Goal: Task Accomplishment & Management: Manage account settings

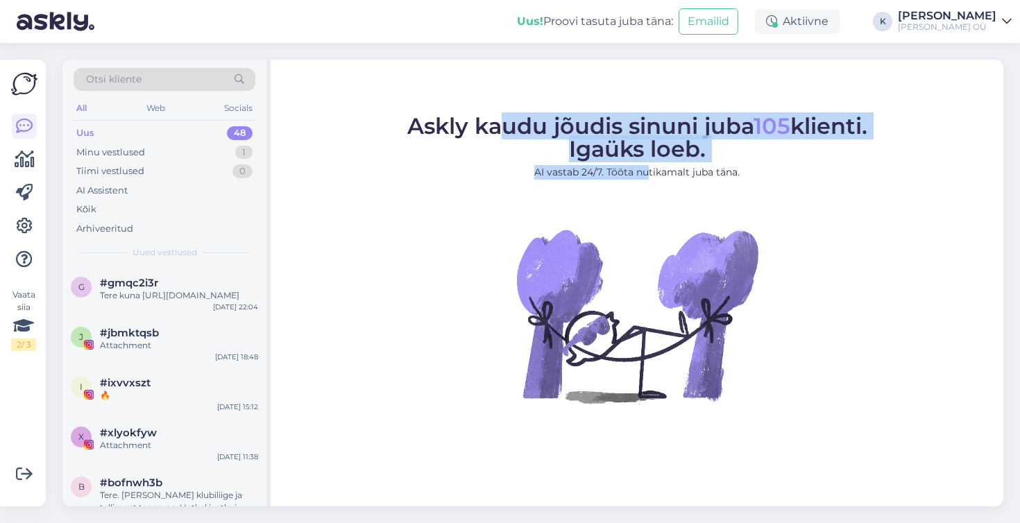
drag, startPoint x: 648, startPoint y: 175, endPoint x: 501, endPoint y: 126, distance: 154.3
click at [501, 126] on figcaption "Askly kaudu jõudis sinuni juba 105 klienti. Igaüks loeb. AI vastab 24/7. Tööta …" at bounding box center [637, 153] width 460 height 76
click at [505, 126] on span "Askly kaudu jõudis sinuni juba 105 klienti. Igaüks loeb." at bounding box center [637, 137] width 460 height 50
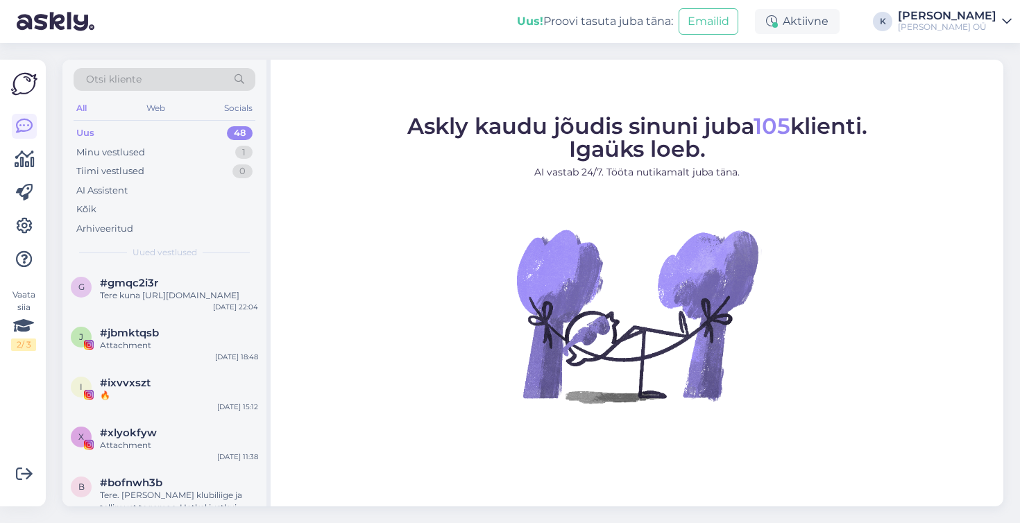
click at [16, 87] on img at bounding box center [24, 84] width 26 height 26
click at [100, 150] on div "Minu vestlused" at bounding box center [110, 153] width 69 height 14
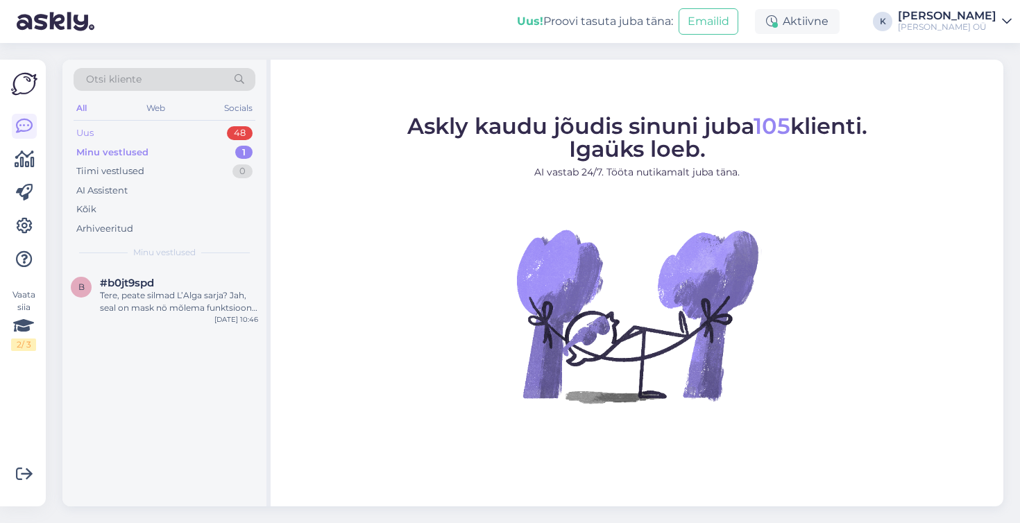
click at [92, 133] on div "Uus" at bounding box center [84, 133] width 17 height 14
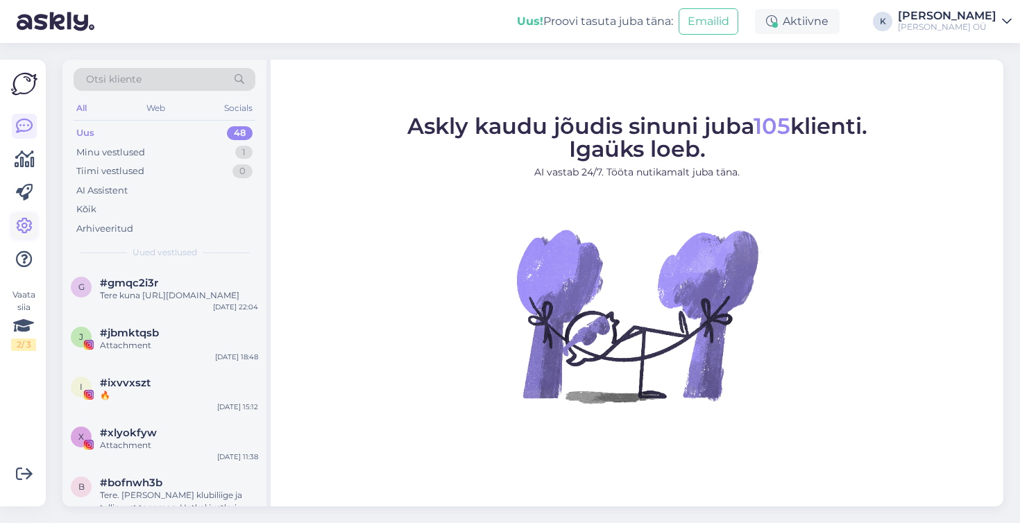
click at [24, 223] on icon at bounding box center [24, 226] width 17 height 17
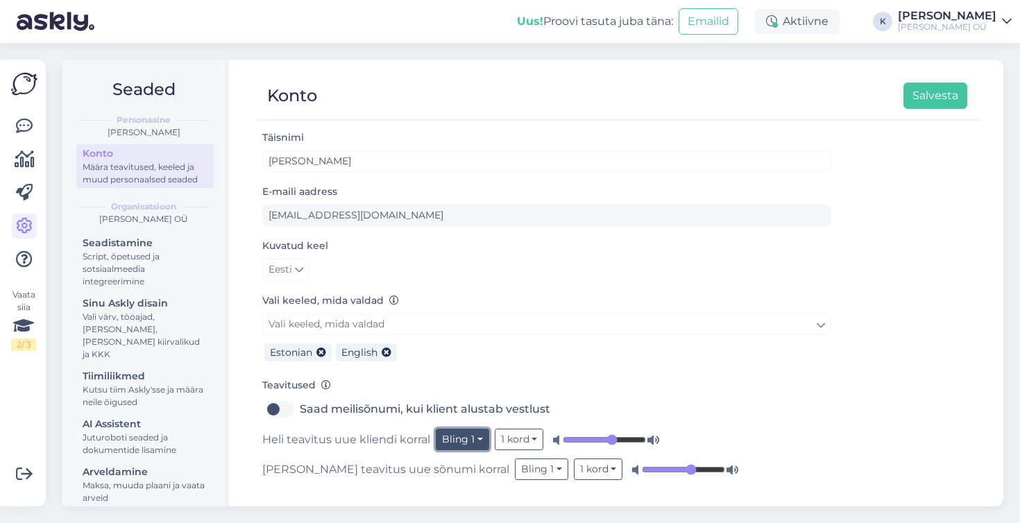
click at [479, 441] on button "Bling 1" at bounding box center [462, 440] width 53 height 22
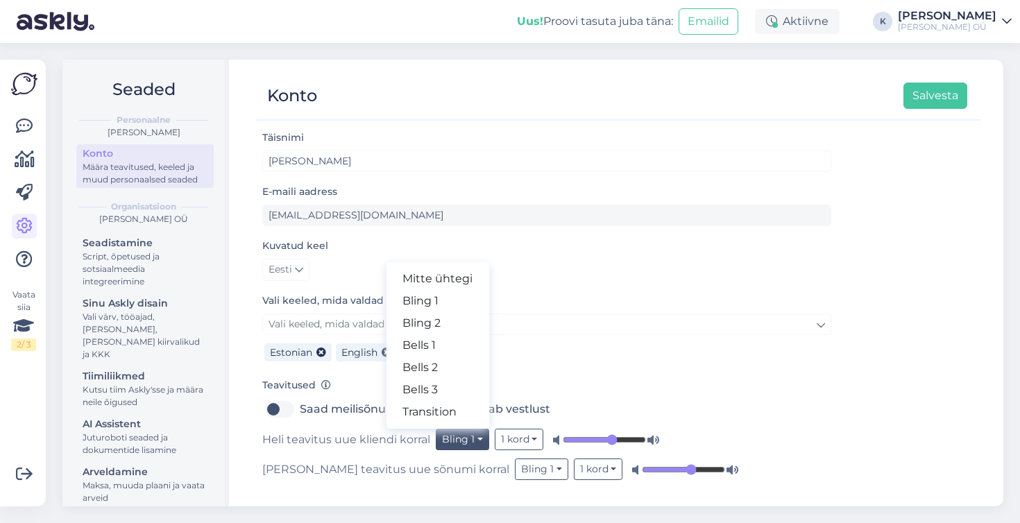
click at [530, 381] on div "Teavitused Saad meilisõnumi, kui klient alustab vestlust Heli teavitus uue klie…" at bounding box center [546, 428] width 569 height 103
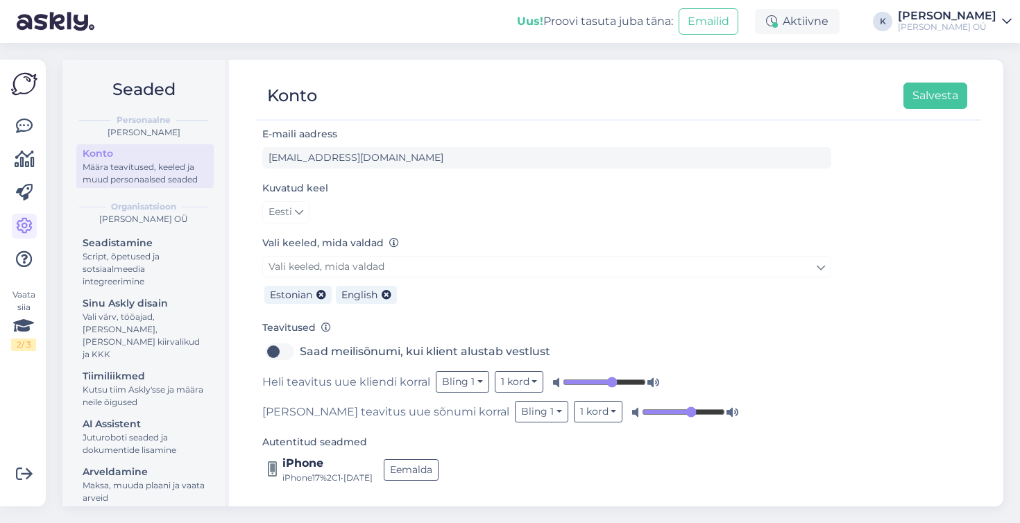
scroll to position [59, 0]
click at [478, 378] on button "Bling 1" at bounding box center [462, 381] width 53 height 22
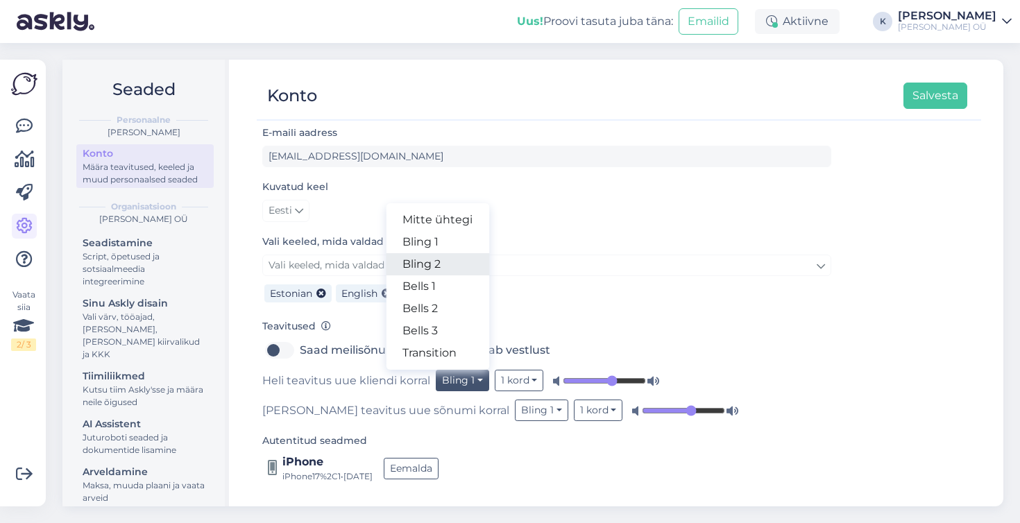
click at [439, 272] on link "Bling 2" at bounding box center [437, 264] width 103 height 22
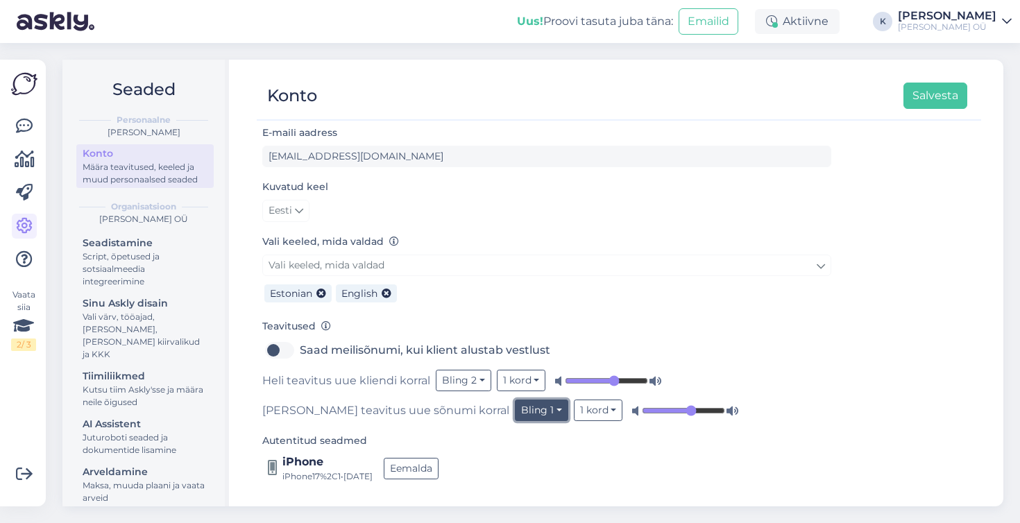
click at [515, 408] on button "Bling 1" at bounding box center [541, 411] width 53 height 22
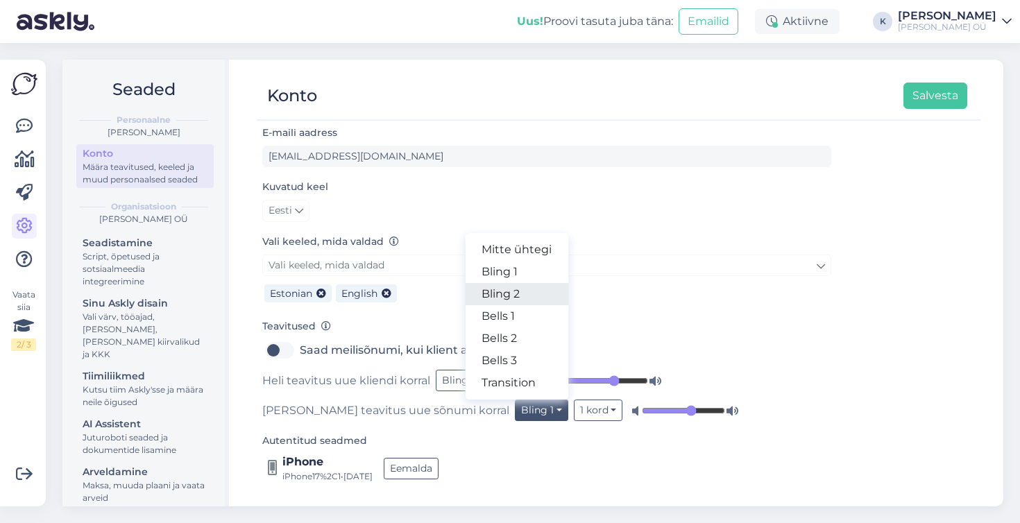
click at [469, 294] on link "Bling 2" at bounding box center [516, 294] width 103 height 22
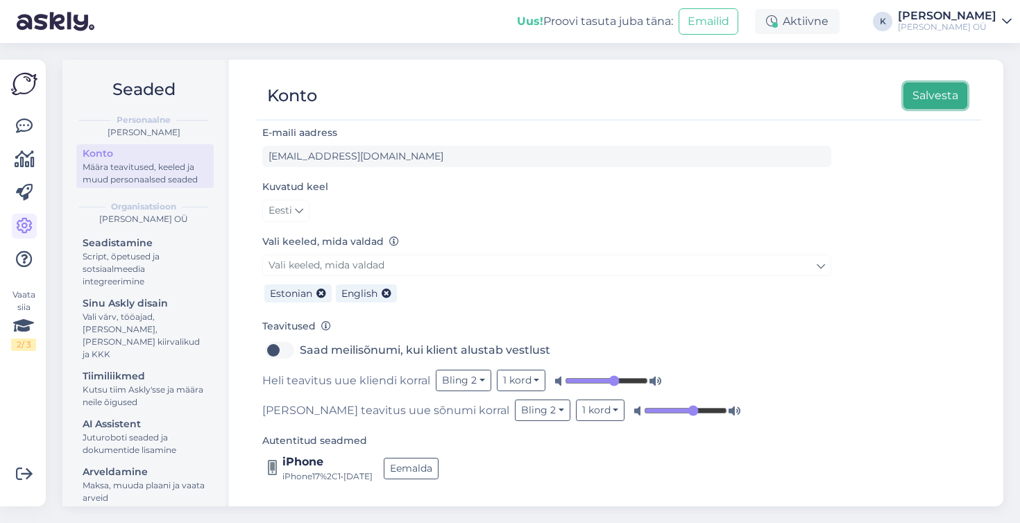
click at [943, 101] on button "Salvesta" at bounding box center [936, 96] width 64 height 26
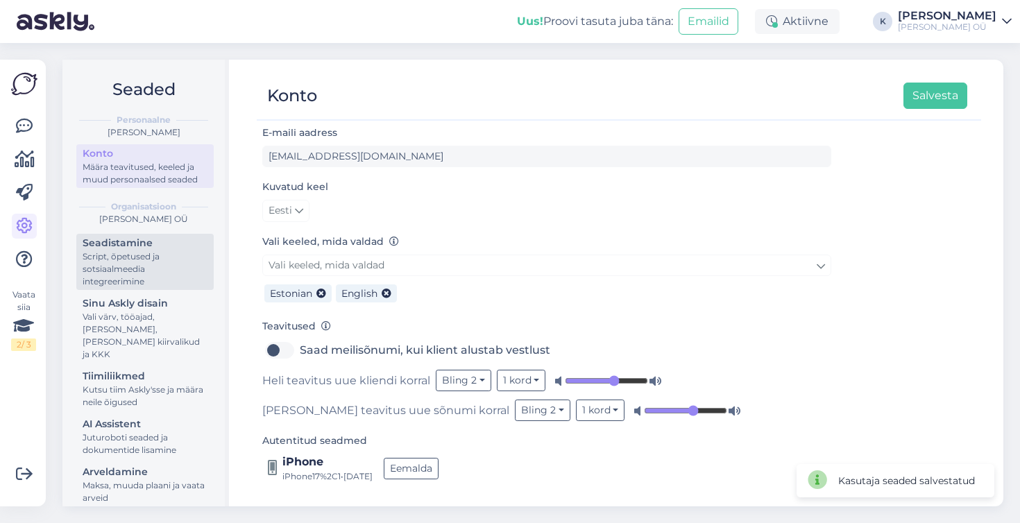
click at [111, 276] on div "Script, õpetused ja sotsiaalmeedia integreerimine" at bounding box center [145, 269] width 125 height 37
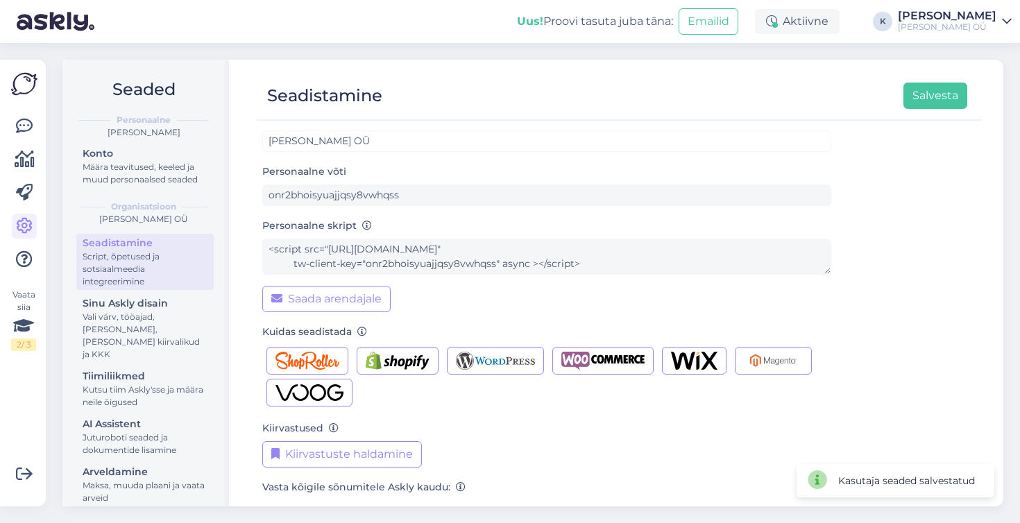
scroll to position [219, 0]
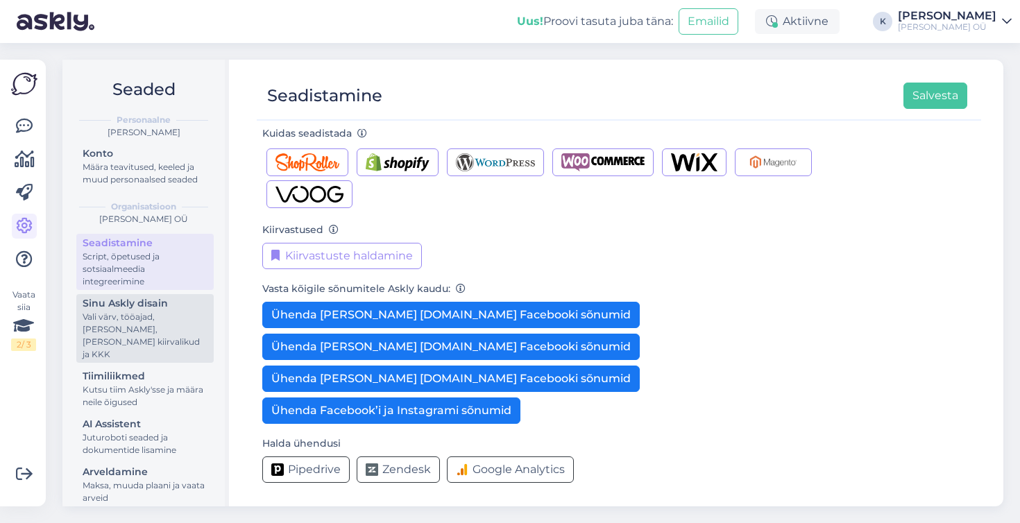
click at [124, 317] on div "Vali värv, tööajad, [PERSON_NAME], [PERSON_NAME] kiirvalikud ja KKK" at bounding box center [145, 336] width 125 height 50
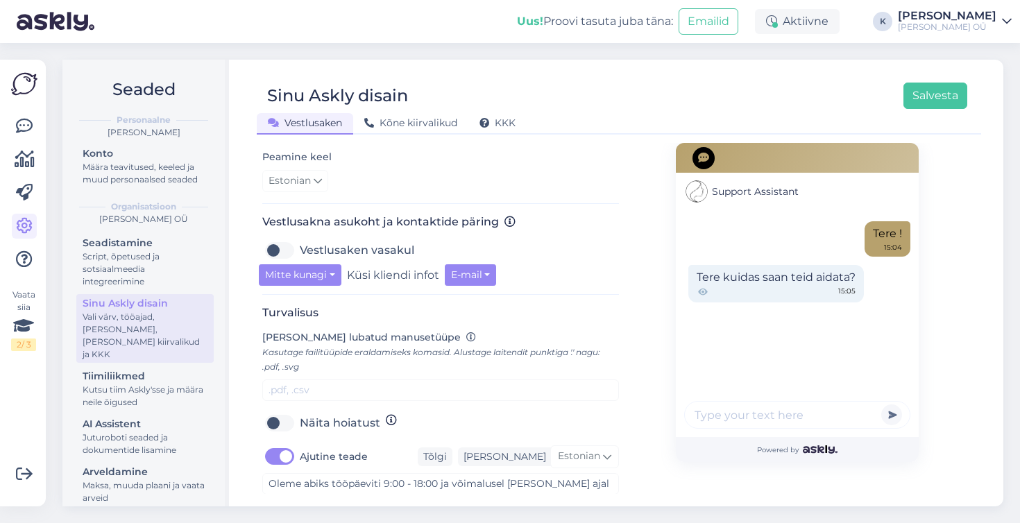
scroll to position [380, 0]
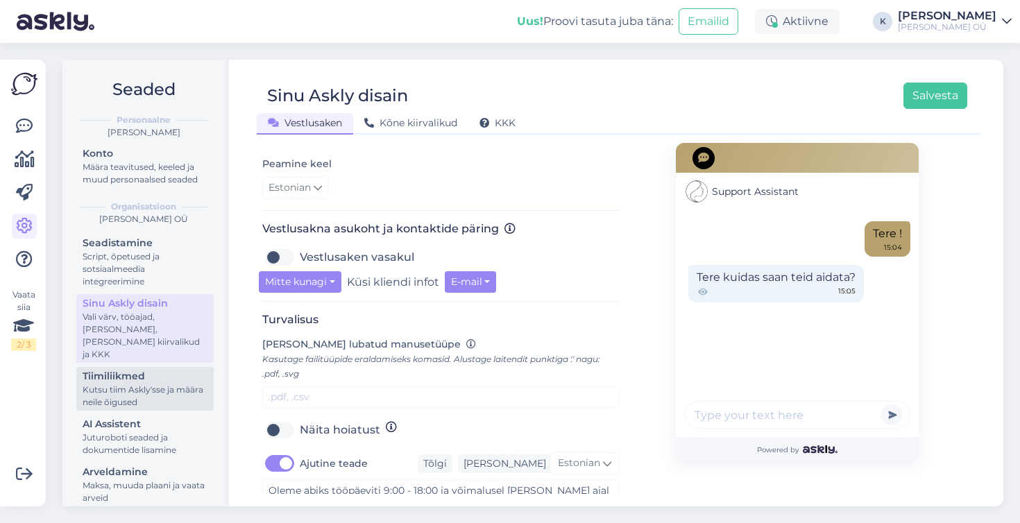
click at [158, 384] on div "Kutsu tiim Askly'sse ja määra neile õigused" at bounding box center [145, 396] width 125 height 25
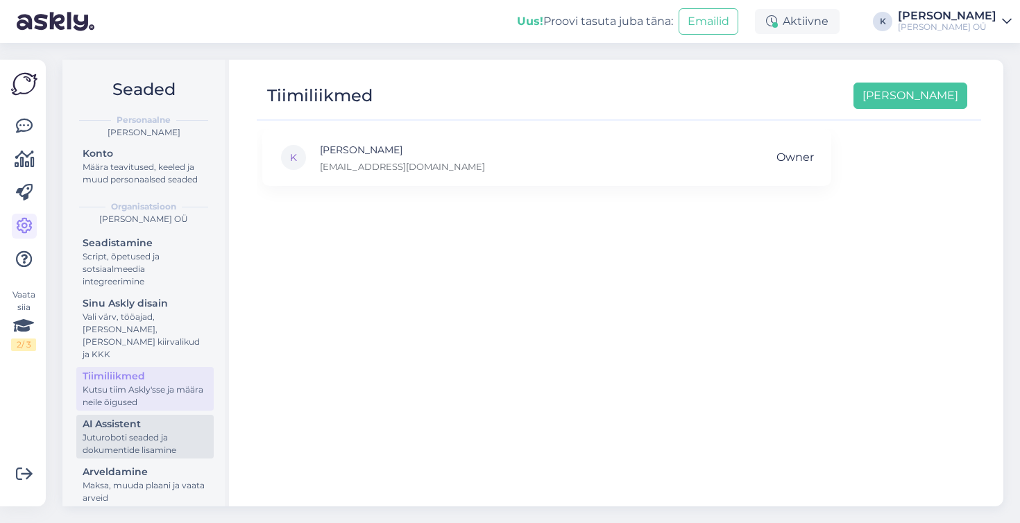
click at [153, 417] on div "AI Assistent" at bounding box center [145, 424] width 125 height 15
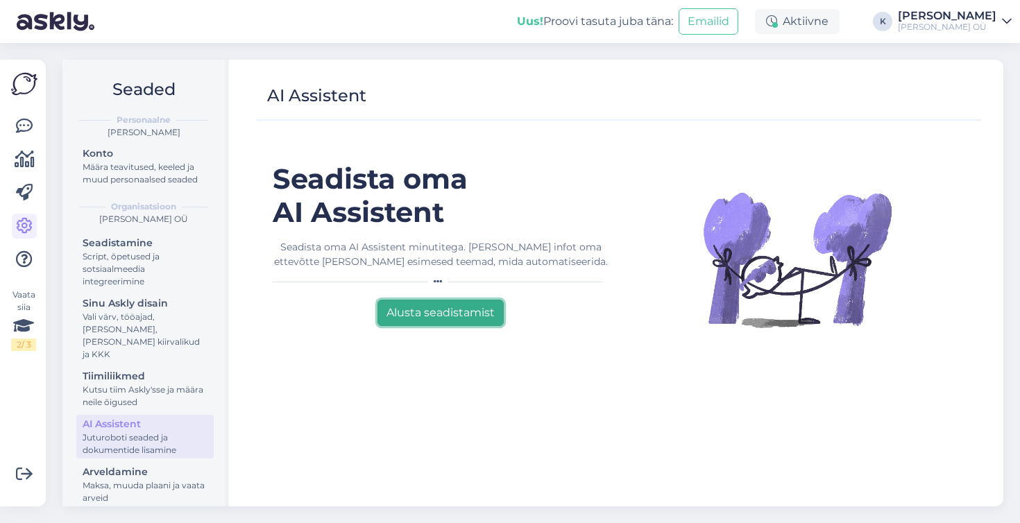
click at [418, 320] on button "Alusta seadistamist" at bounding box center [441, 313] width 126 height 26
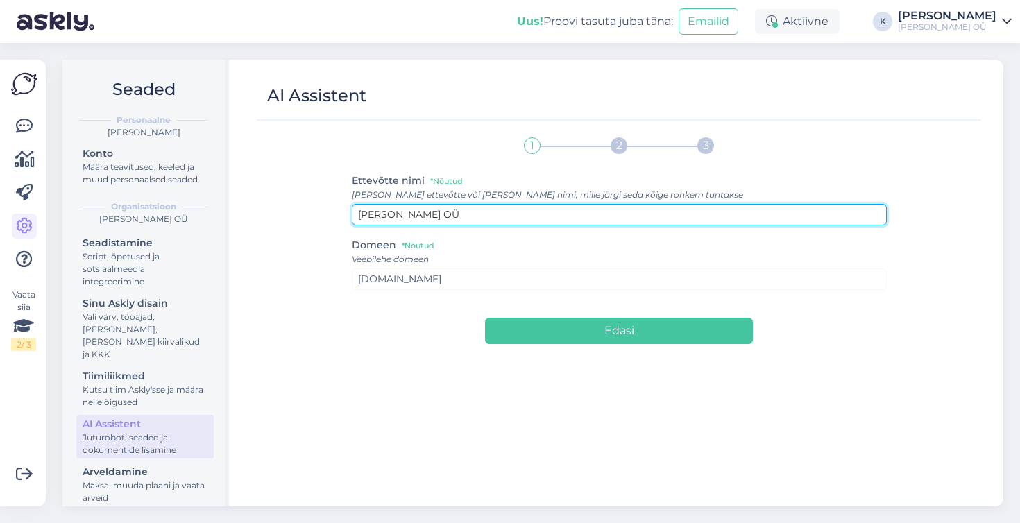
drag, startPoint x: 429, startPoint y: 217, endPoint x: 353, endPoint y: 217, distance: 76.4
click at [353, 217] on input "[PERSON_NAME] OÜ" at bounding box center [619, 215] width 535 height 22
click at [432, 214] on input "[PERSON_NAME] OÜ" at bounding box center [619, 215] width 535 height 22
drag, startPoint x: 435, startPoint y: 212, endPoint x: 350, endPoint y: 212, distance: 84.7
click at [350, 212] on div "1 2 3 Ettevõtte nimi *Nõutud [PERSON_NAME] ettevõtte või [PERSON_NAME] nimi, mi…" at bounding box center [619, 311] width 714 height 365
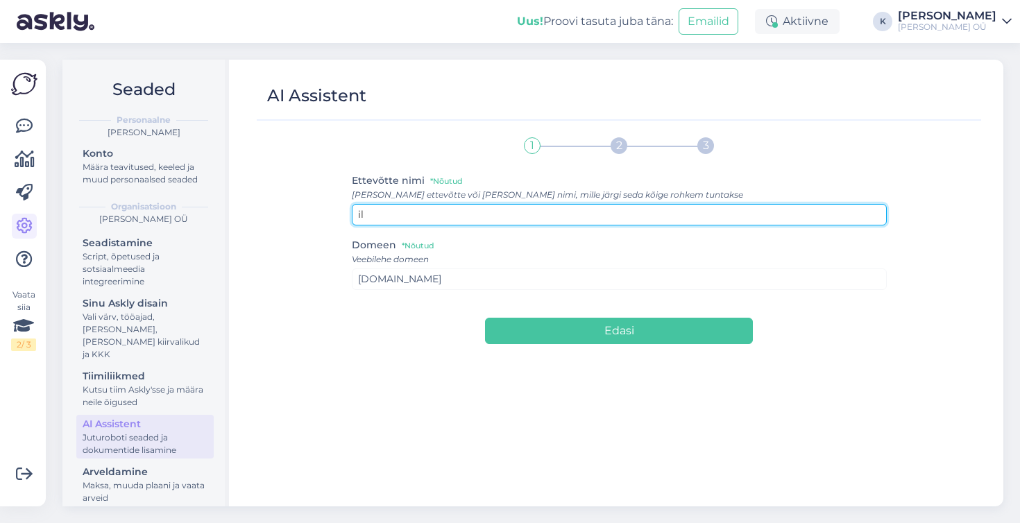
type input "i"
type input "[DOMAIN_NAME]"
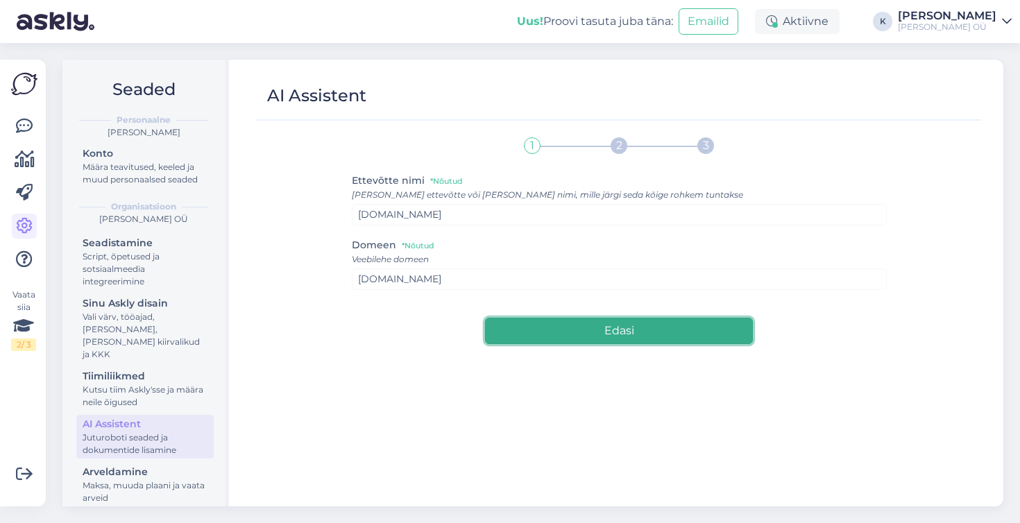
click at [609, 328] on button "Edasi" at bounding box center [619, 331] width 268 height 26
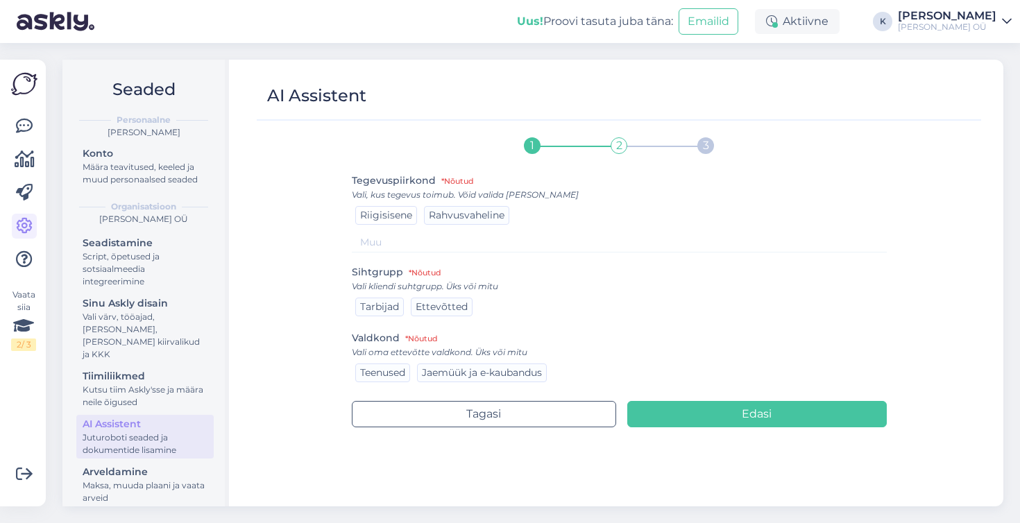
click at [394, 219] on span "Riigisisene" at bounding box center [386, 215] width 52 height 12
click at [382, 307] on span "Tarbijad" at bounding box center [379, 307] width 39 height 12
click at [461, 378] on span "Jaemüük ja e-kaubandus" at bounding box center [482, 372] width 120 height 12
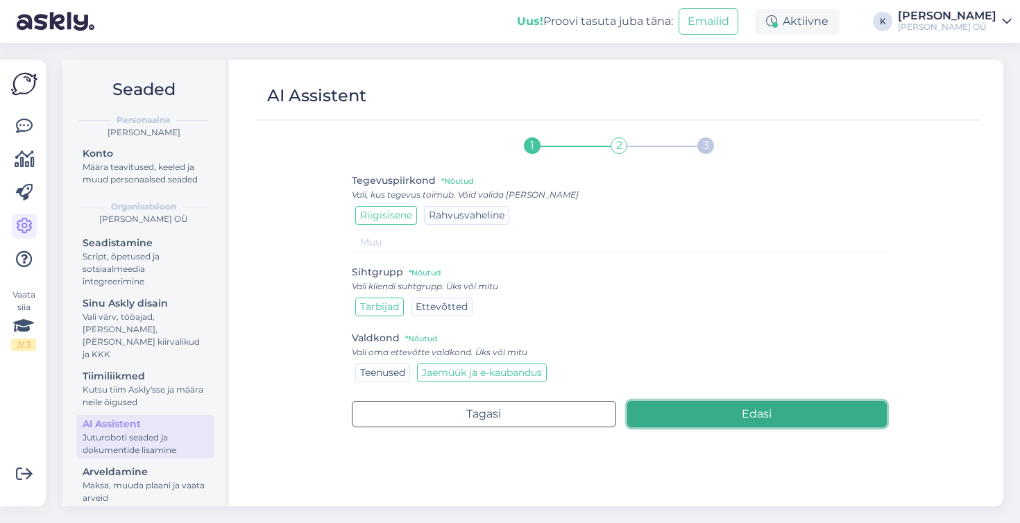
click at [700, 416] on button "Edasi" at bounding box center [757, 414] width 260 height 26
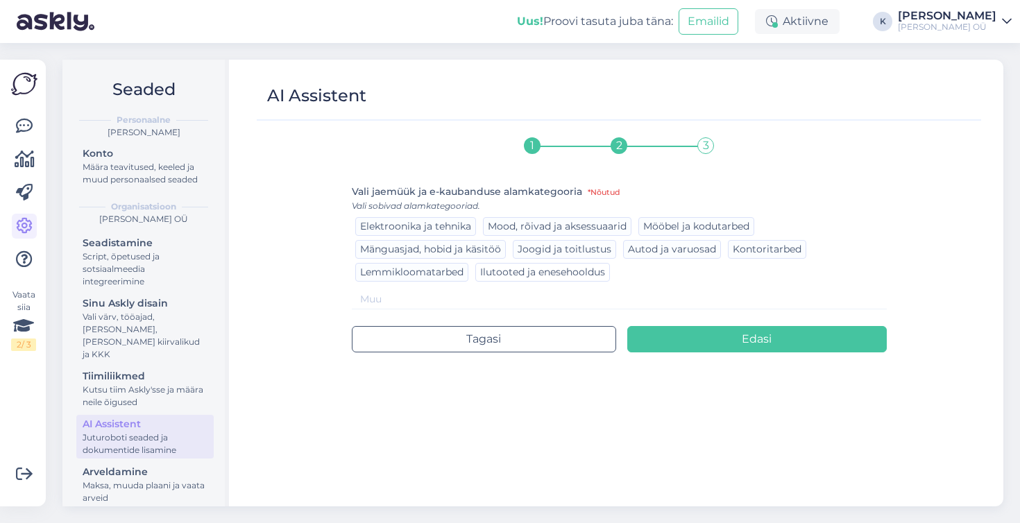
click at [543, 270] on span "Ilutooted ja enesehooldus" at bounding box center [542, 272] width 125 height 12
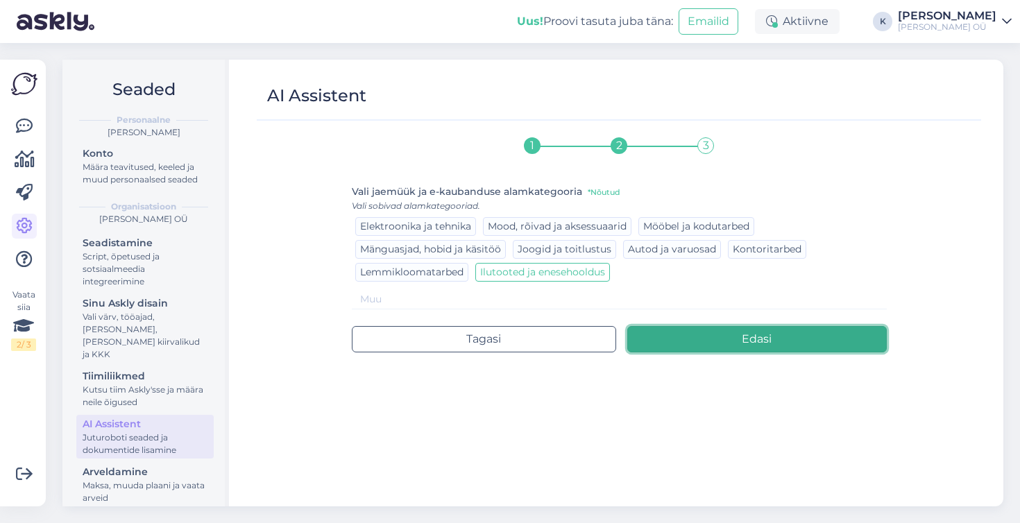
click at [691, 345] on button "Edasi" at bounding box center [757, 339] width 260 height 26
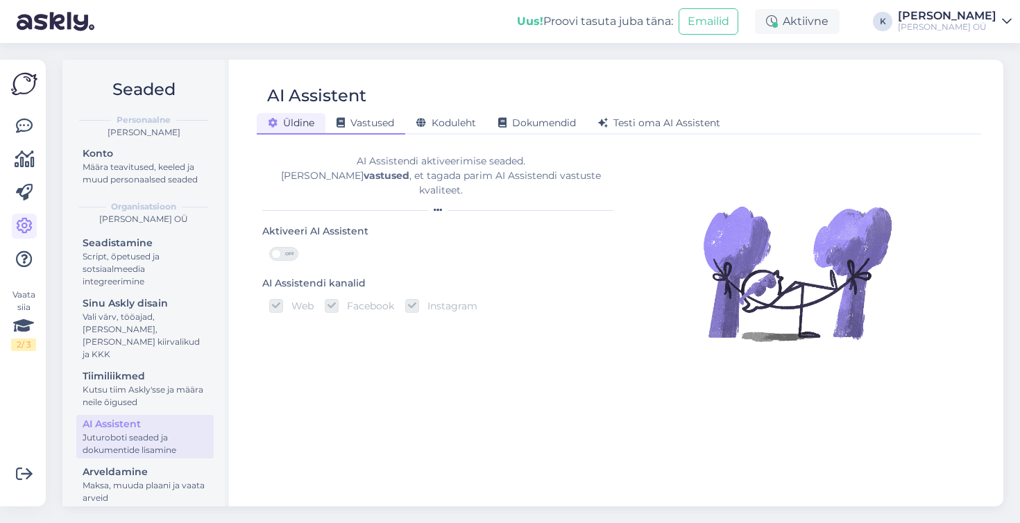
click at [380, 124] on span "Vastused" at bounding box center [366, 123] width 58 height 12
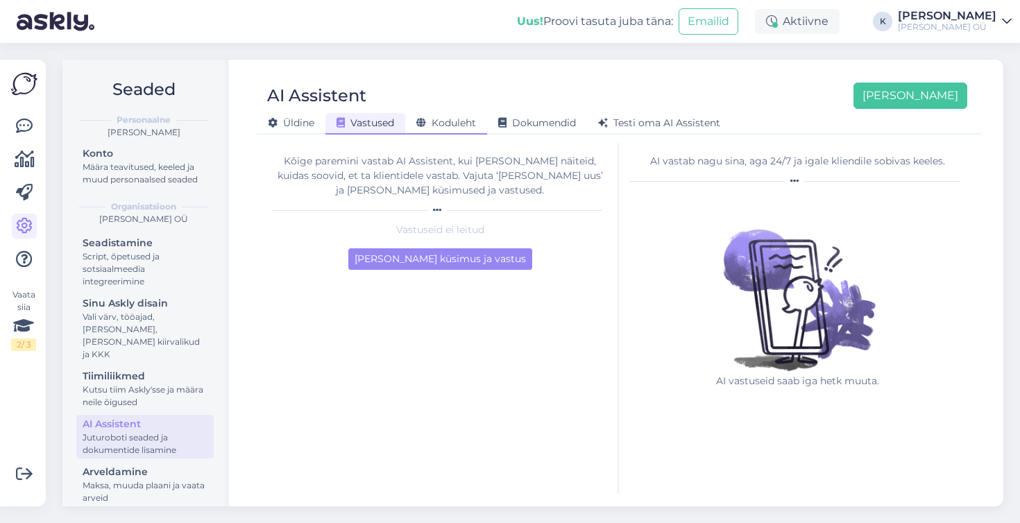
click at [446, 125] on span "Koduleht" at bounding box center [446, 123] width 60 height 12
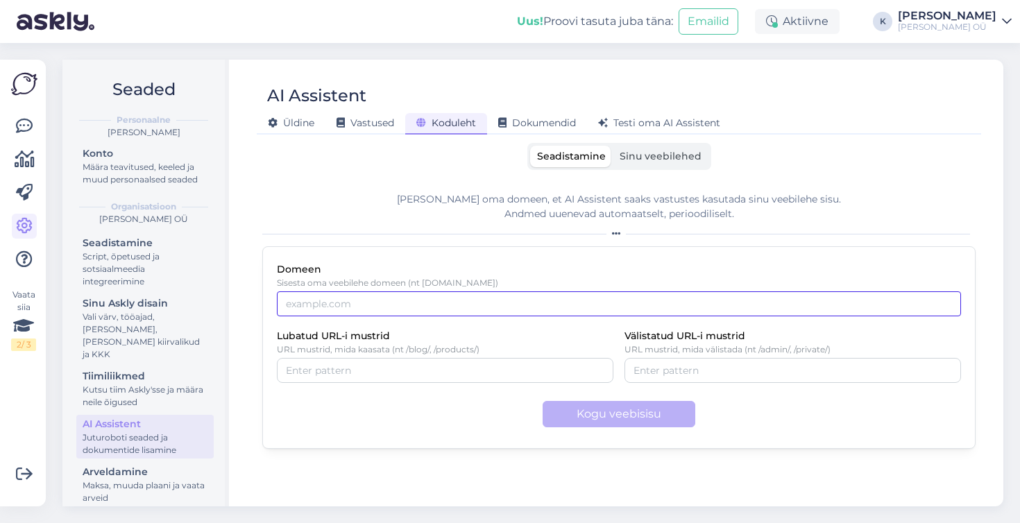
click at [389, 296] on input "Domeen" at bounding box center [619, 304] width 684 height 25
click at [346, 302] on input "Domeen" at bounding box center [619, 304] width 684 height 25
paste input "[URL][DOMAIN_NAME]"
type input "[URL][DOMAIN_NAME]"
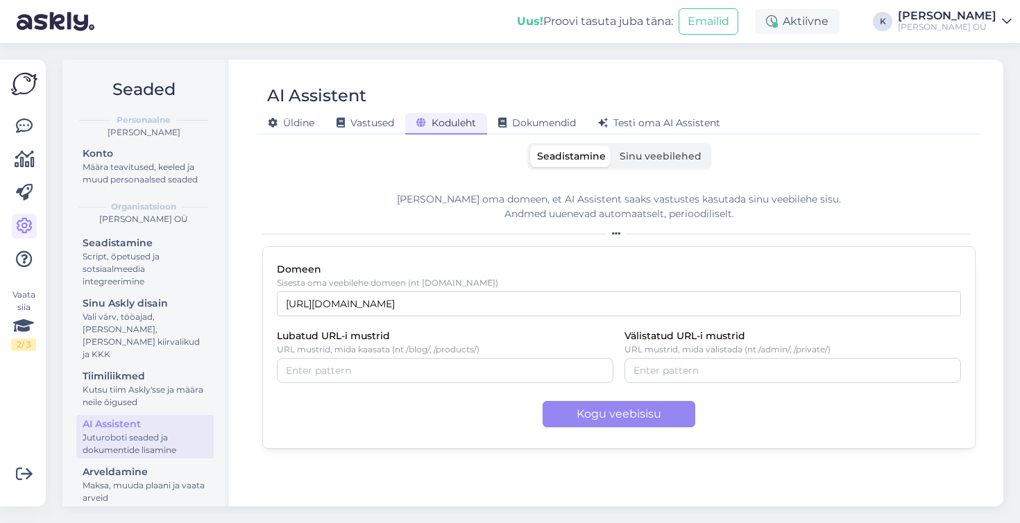
click at [483, 330] on div "Lubatud URL-i mustrid URL mustrid, mida kaasata (nt /blog/, /products/)" at bounding box center [445, 356] width 337 height 56
click at [452, 362] on div at bounding box center [445, 370] width 337 height 25
type input "/toode/"
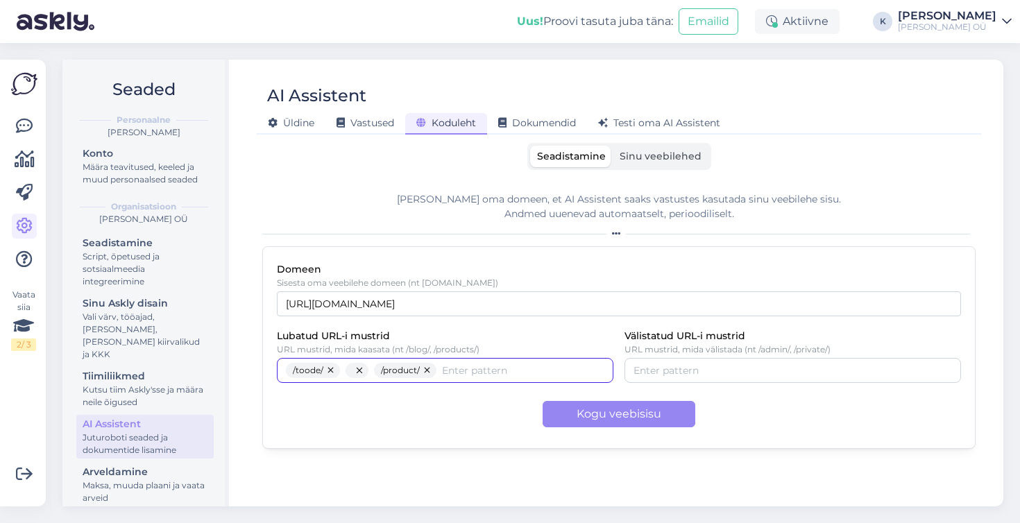
click at [362, 371] on button "button" at bounding box center [360, 370] width 17 height 15
click at [413, 368] on input "Lubatud URL-i mustrid" at bounding box center [509, 370] width 192 height 15
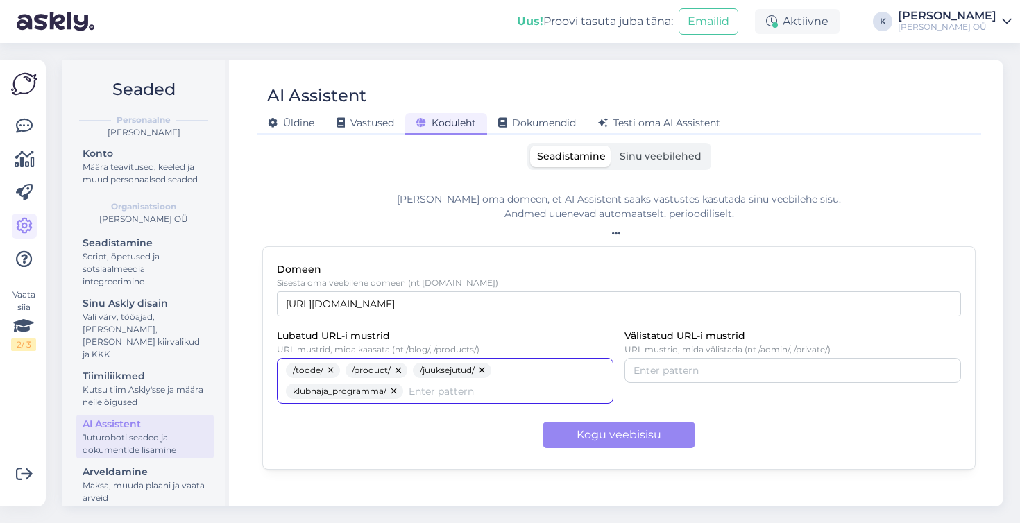
click at [396, 392] on button "button" at bounding box center [395, 391] width 17 height 15
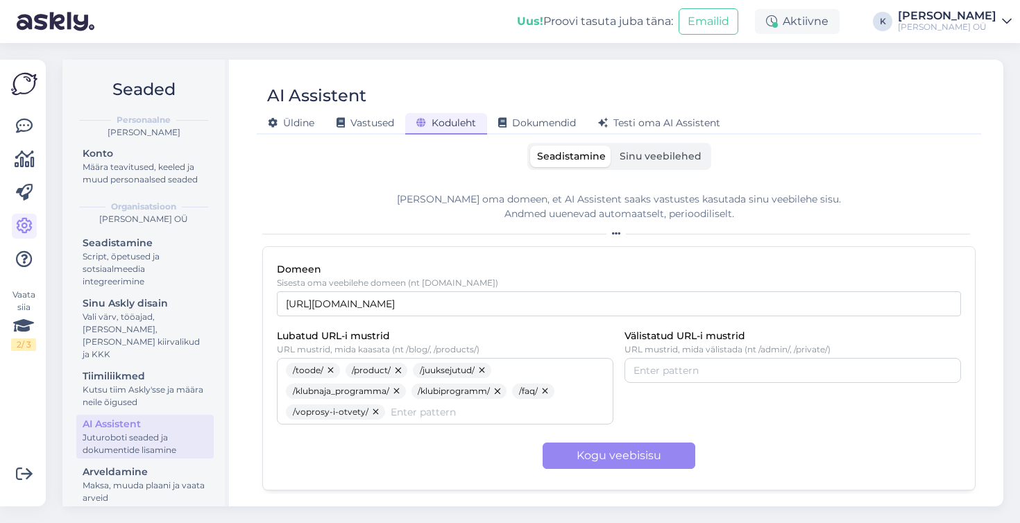
click at [700, 411] on div "Lubatud URL-i mustrid URL mustrid, mida kaasata (nt /blog/, /products/) /toode/…" at bounding box center [619, 376] width 684 height 97
click at [691, 378] on div at bounding box center [793, 370] width 337 height 25
type input "/admin/"
click at [701, 412] on div "Lubatud URL-i mustrid URL mustrid, mida kaasata (nt /blog/, /products/) /toode/…" at bounding box center [619, 376] width 684 height 97
click at [648, 158] on span "Sinu veebilehed" at bounding box center [661, 156] width 82 height 12
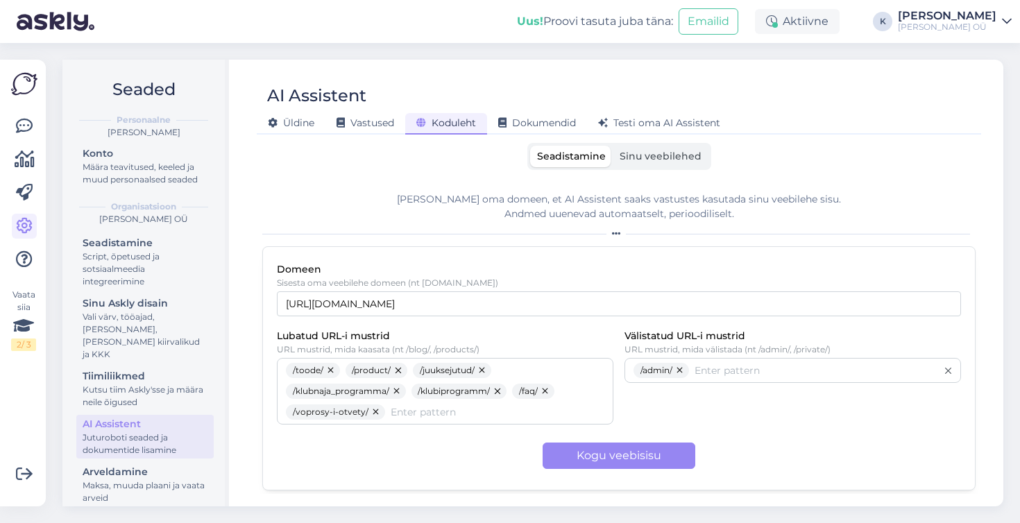
click at [613, 146] on input "Sinu veebilehed" at bounding box center [613, 146] width 0 height 0
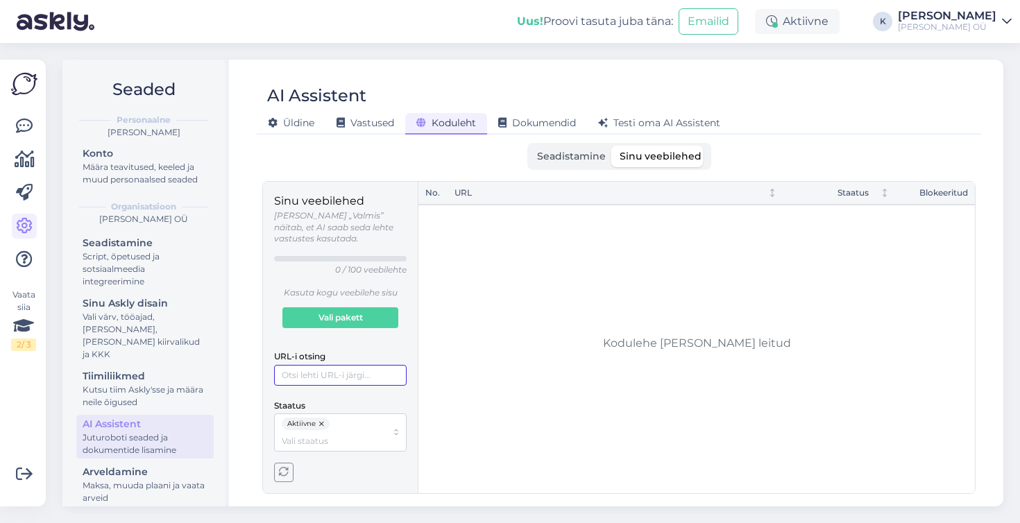
click at [360, 369] on input "URL-i otsing" at bounding box center [340, 375] width 133 height 21
type input "[DOMAIN_NAME]"
click at [552, 166] on label "Seadistamine" at bounding box center [571, 157] width 83 height 22
click at [530, 146] on input "Seadistamine" at bounding box center [530, 146] width 0 height 0
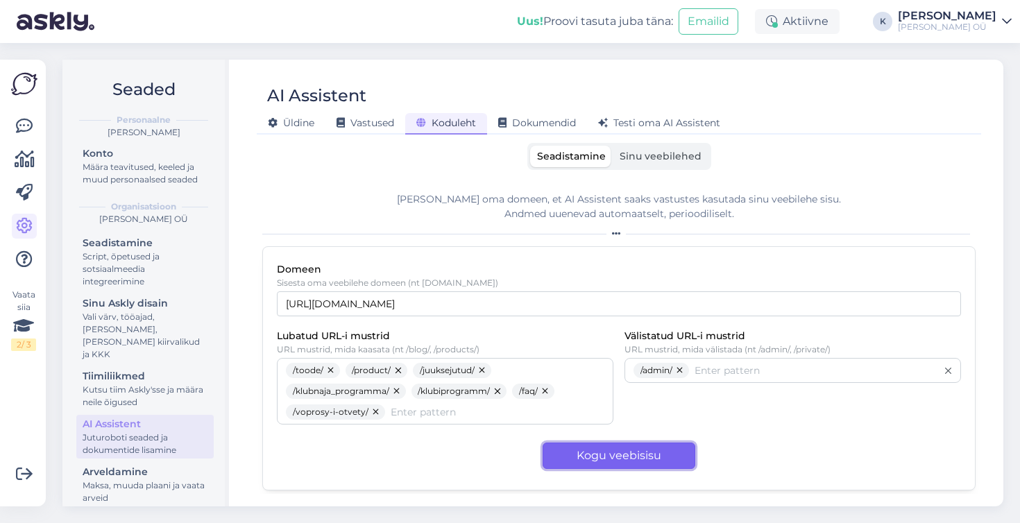
click at [626, 462] on button "Kogu veebisisu" at bounding box center [619, 456] width 153 height 26
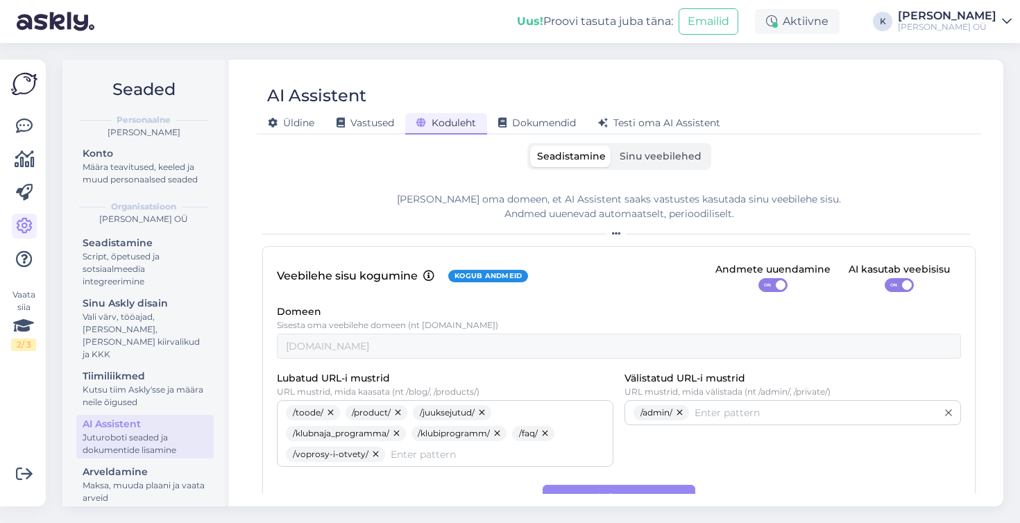
click at [632, 158] on span "Sinu veebilehed" at bounding box center [661, 156] width 82 height 12
click at [613, 146] on input "Sinu veebilehed" at bounding box center [613, 146] width 0 height 0
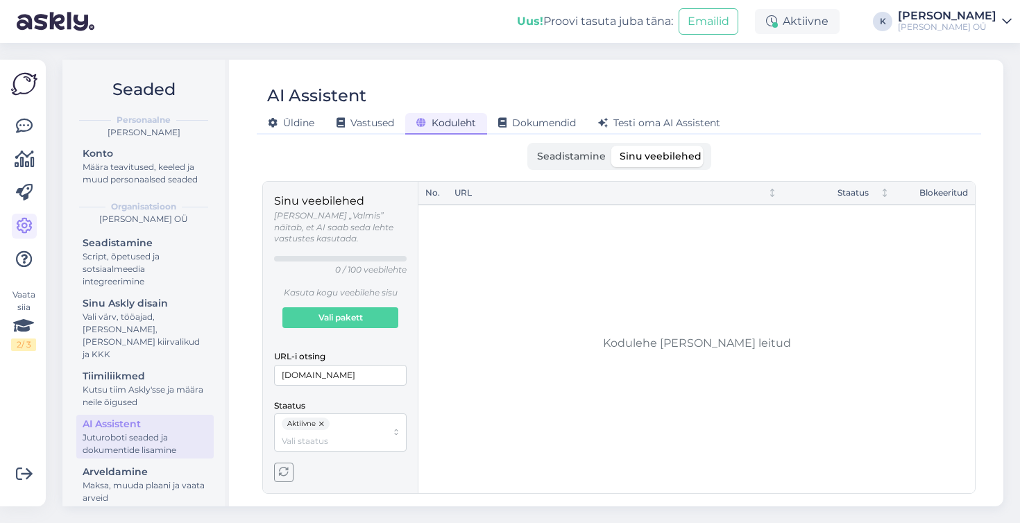
click at [586, 158] on span "Seadistamine" at bounding box center [571, 156] width 69 height 12
click at [530, 146] on input "Seadistamine" at bounding box center [530, 146] width 0 height 0
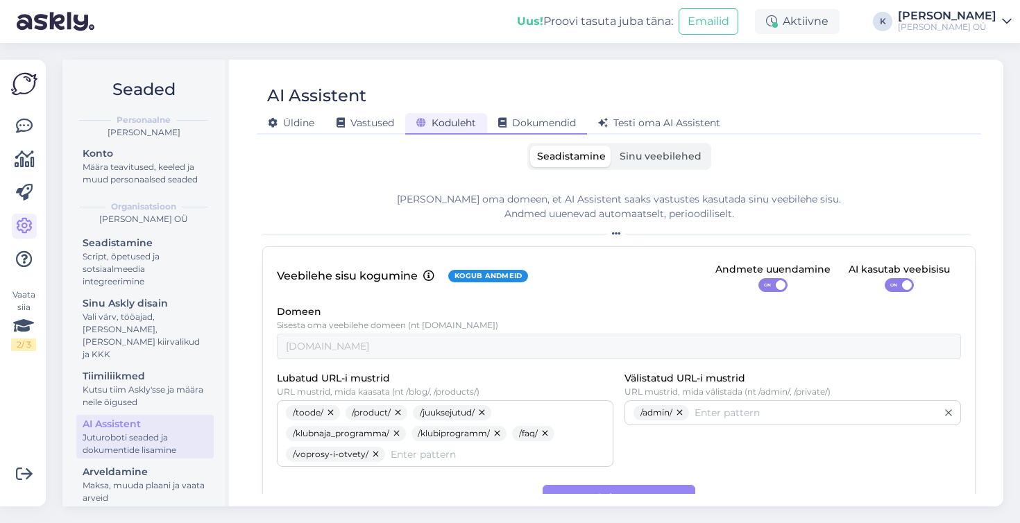
click at [539, 123] on span "Dokumendid" at bounding box center [537, 123] width 78 height 12
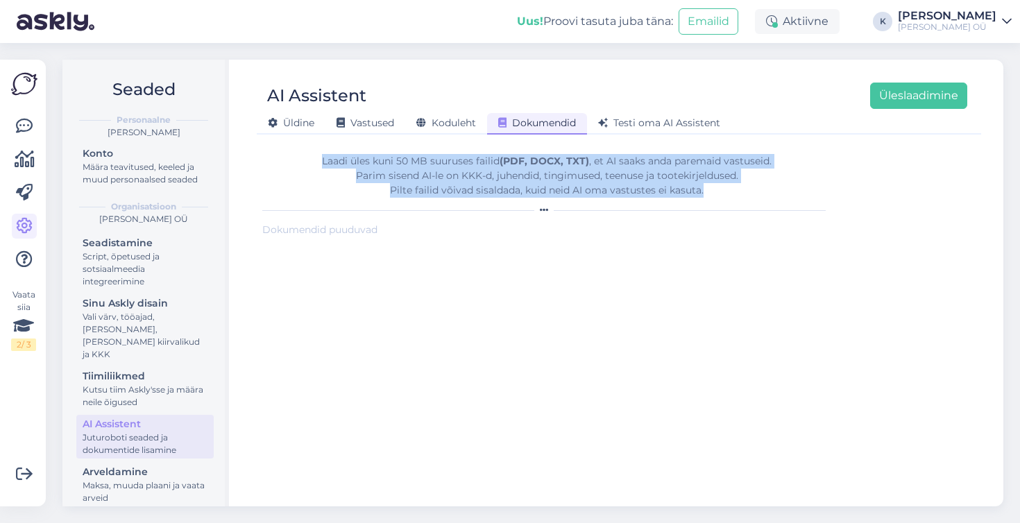
drag, startPoint x: 705, startPoint y: 190, endPoint x: 297, endPoint y: 167, distance: 408.8
click at [297, 167] on div "Laadi [PERSON_NAME] 50 MB suuruses failid (PDF, DOCX, TXT) , et AI saaks anda p…" at bounding box center [546, 176] width 569 height 44
click at [422, 165] on div "Laadi [PERSON_NAME] 50 MB suuruses failid (PDF, DOCX, TXT) , et AI saaks anda p…" at bounding box center [546, 176] width 569 height 44
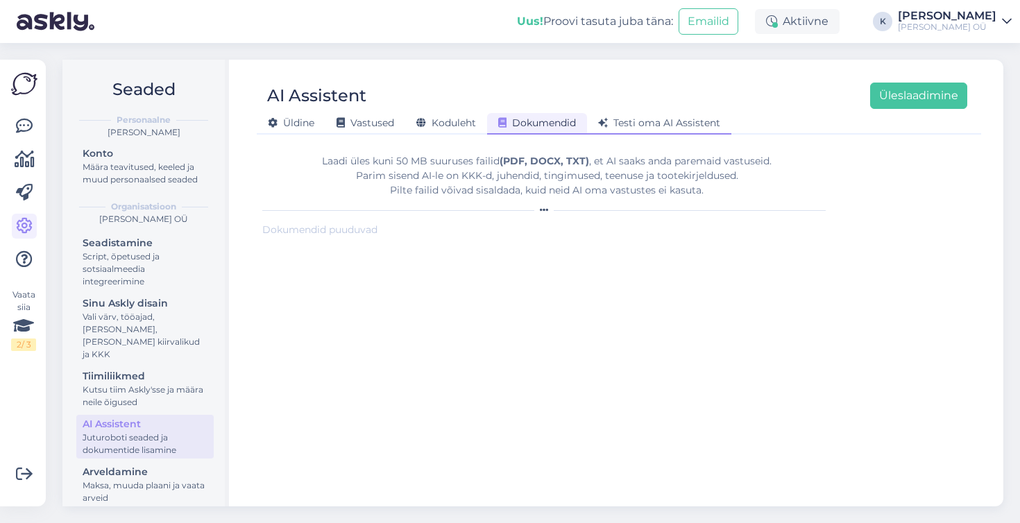
click at [670, 126] on span "Testi oma AI Assistent" at bounding box center [659, 123] width 122 height 12
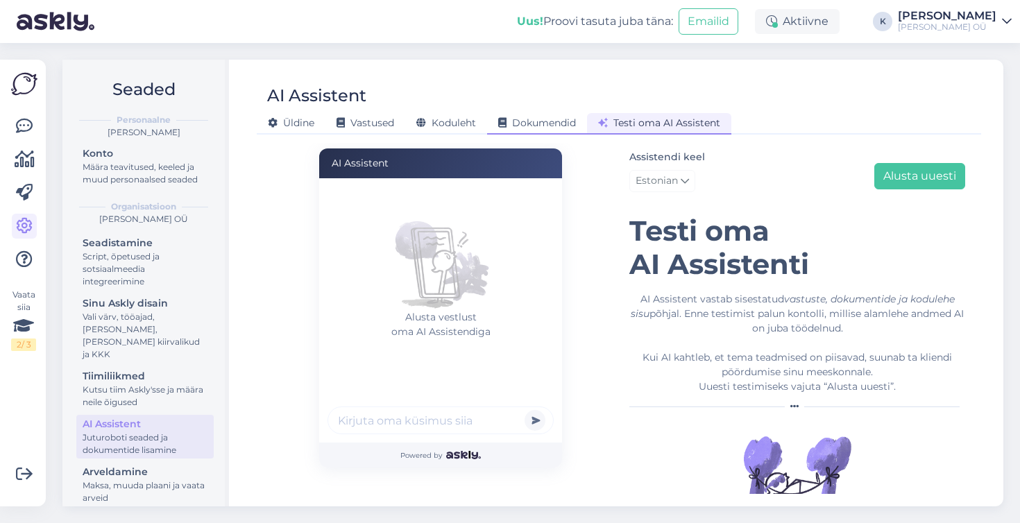
click at [530, 126] on span "Dokumendid" at bounding box center [537, 123] width 78 height 12
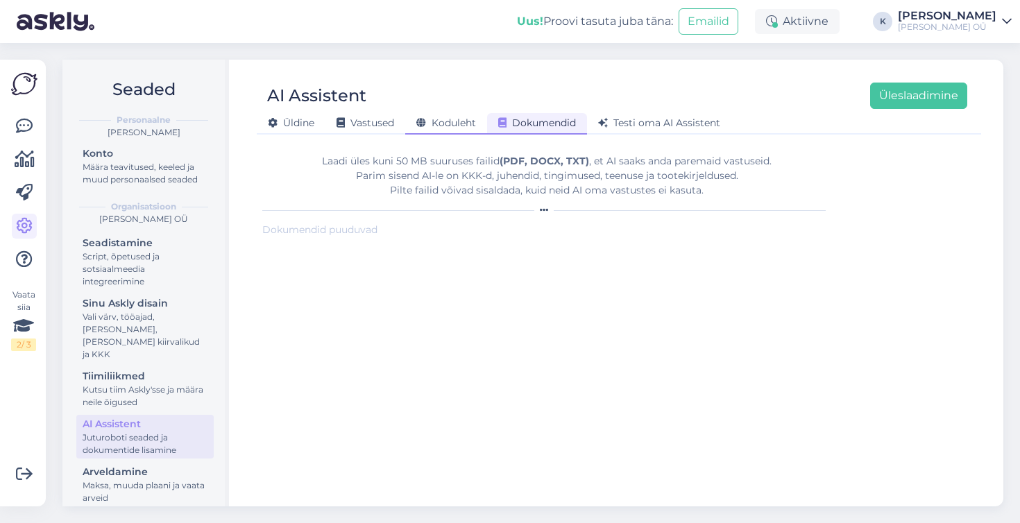
click at [432, 124] on span "Koduleht" at bounding box center [446, 123] width 60 height 12
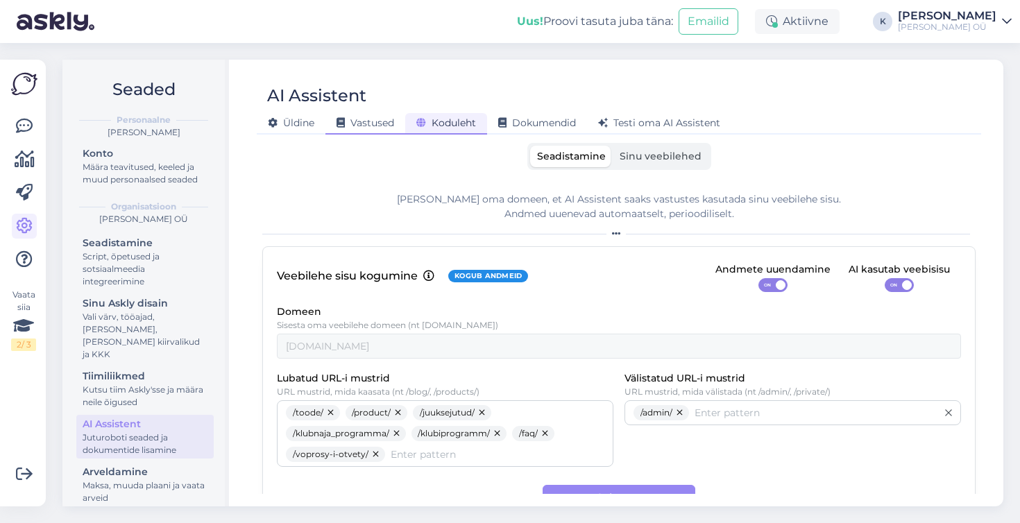
click at [370, 117] on span "Vastused" at bounding box center [366, 123] width 58 height 12
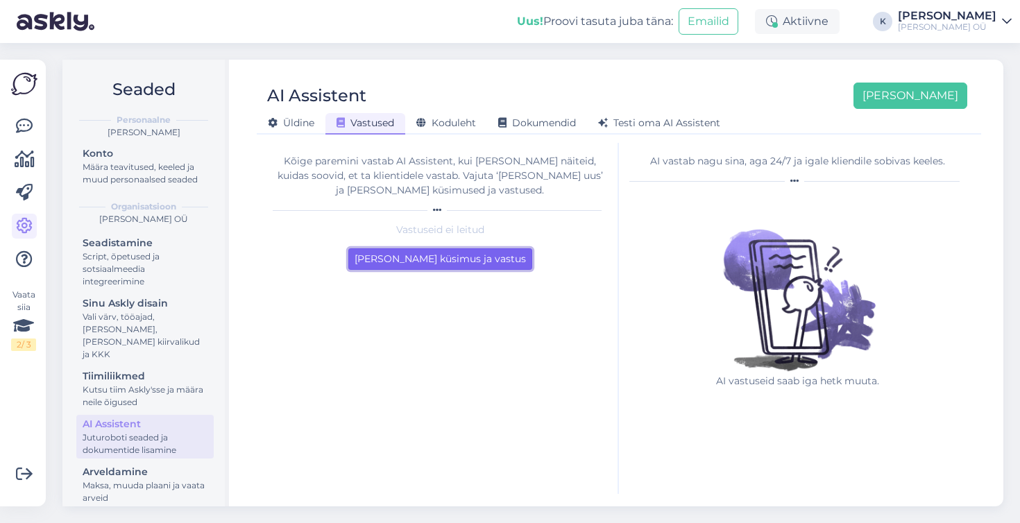
click at [394, 261] on button "[PERSON_NAME] küsimus ja vastus" at bounding box center [440, 259] width 184 height 22
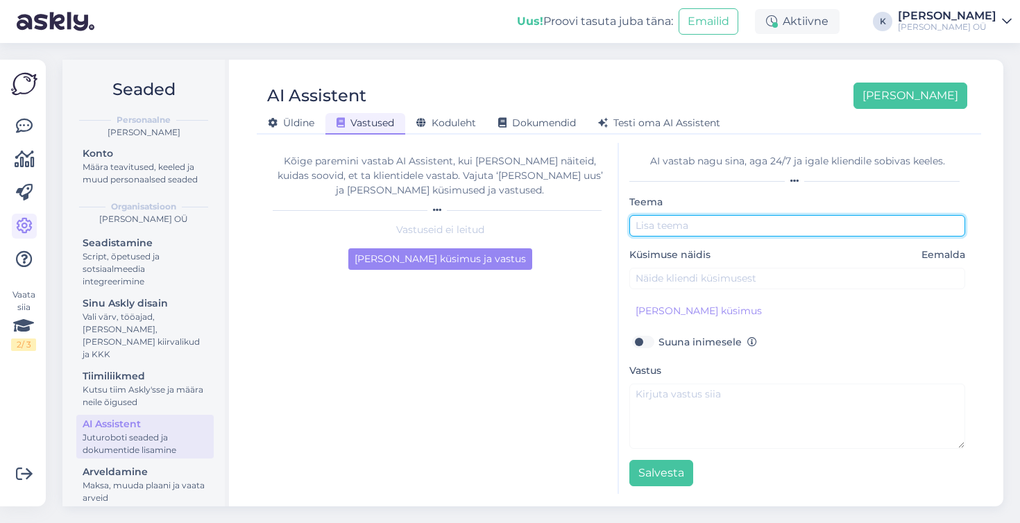
click at [655, 226] on input "text" at bounding box center [798, 226] width 336 height 22
type input "Toote valik"
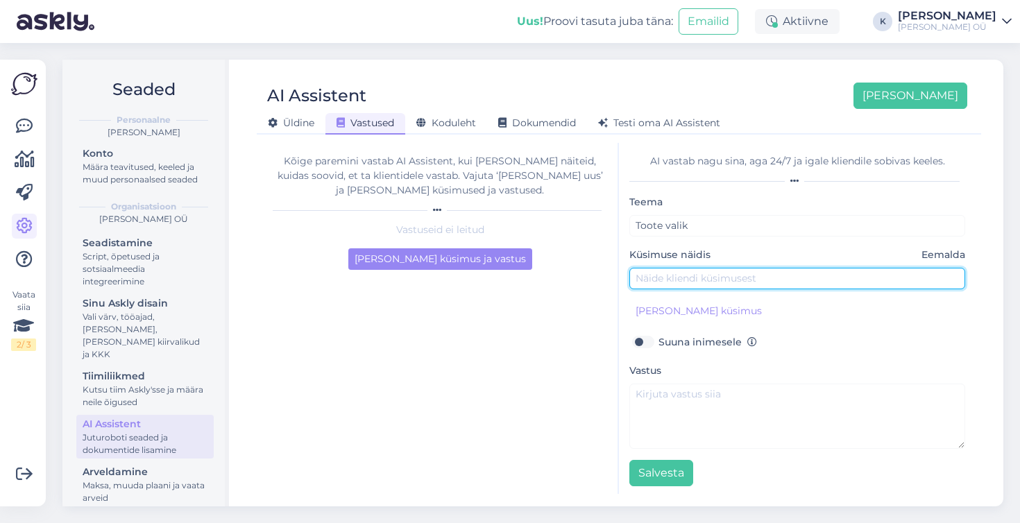
click at [668, 280] on input "text" at bounding box center [798, 279] width 336 height 22
paste input "KUI JUUKSED ON PEADLIGI, AGA JUUKSEOTSAD KUIVAVAD - MILLISED TOOTED VALIDA?"
type input "KUI JUUKSED ON PEADLIGI, AGA JUUKSEOTSAD KUIVAVAD - MILLISED TOOTED VALIDA?"
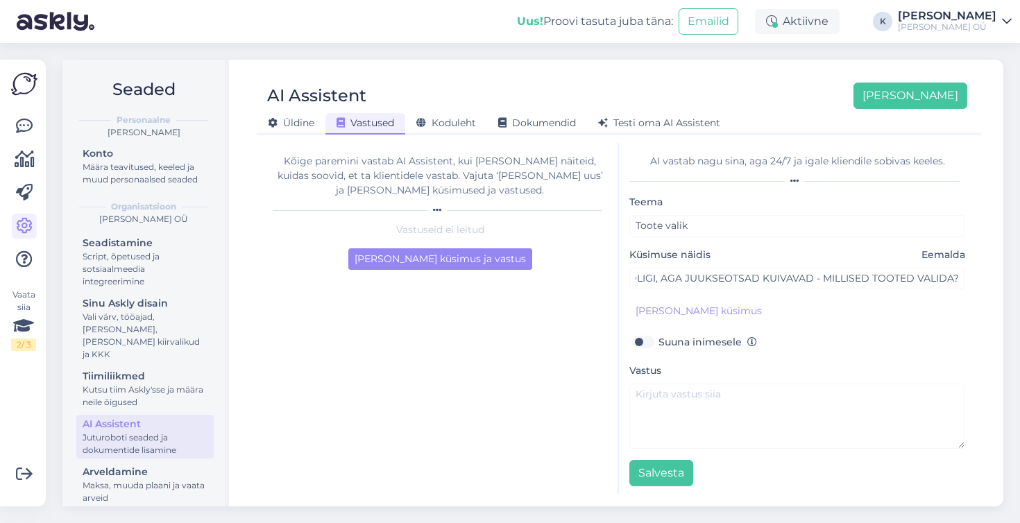
click at [775, 306] on div "[PERSON_NAME] küsimus" at bounding box center [798, 312] width 336 height 22
click at [723, 310] on button "[PERSON_NAME] küsimus" at bounding box center [699, 312] width 139 height 22
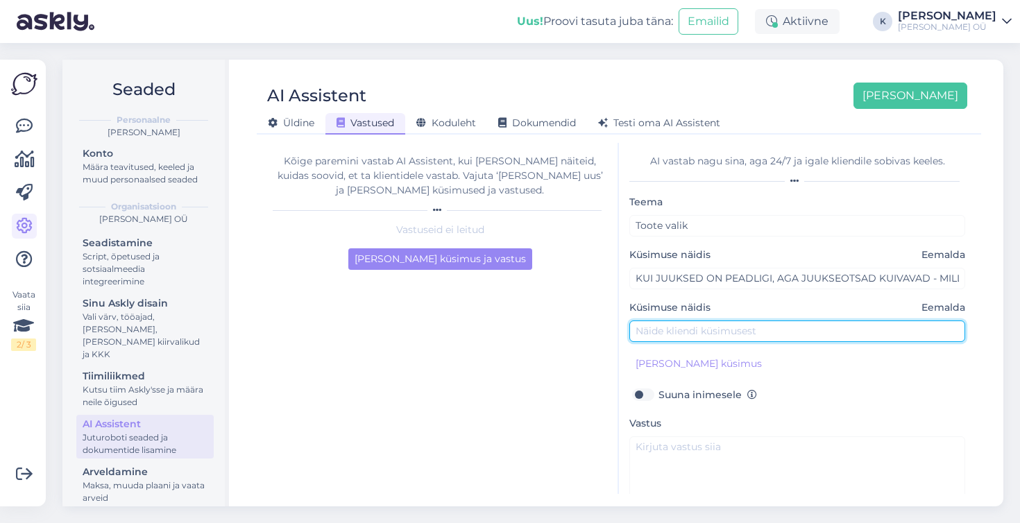
click at [707, 331] on input "text" at bounding box center [798, 332] width 336 height 22
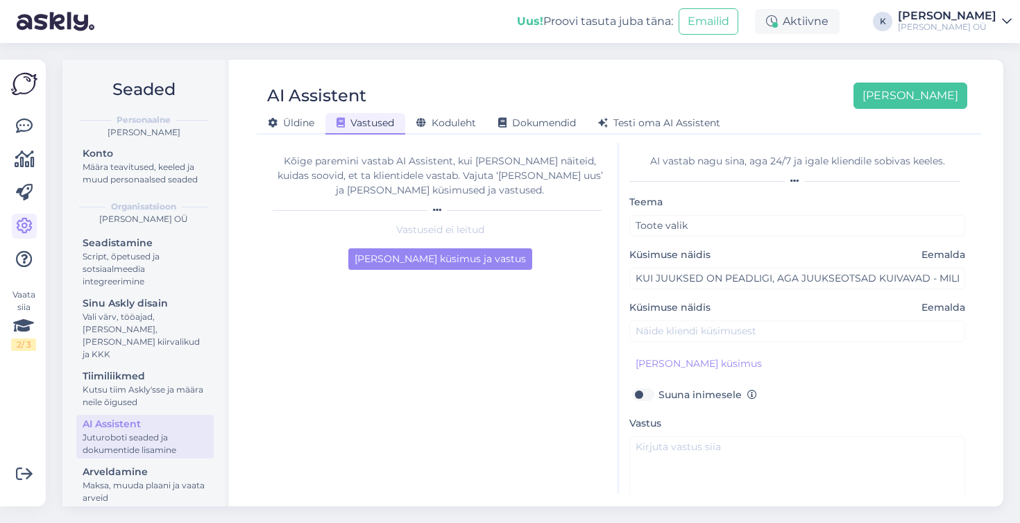
click at [922, 310] on span "Eemalda" at bounding box center [944, 308] width 44 height 15
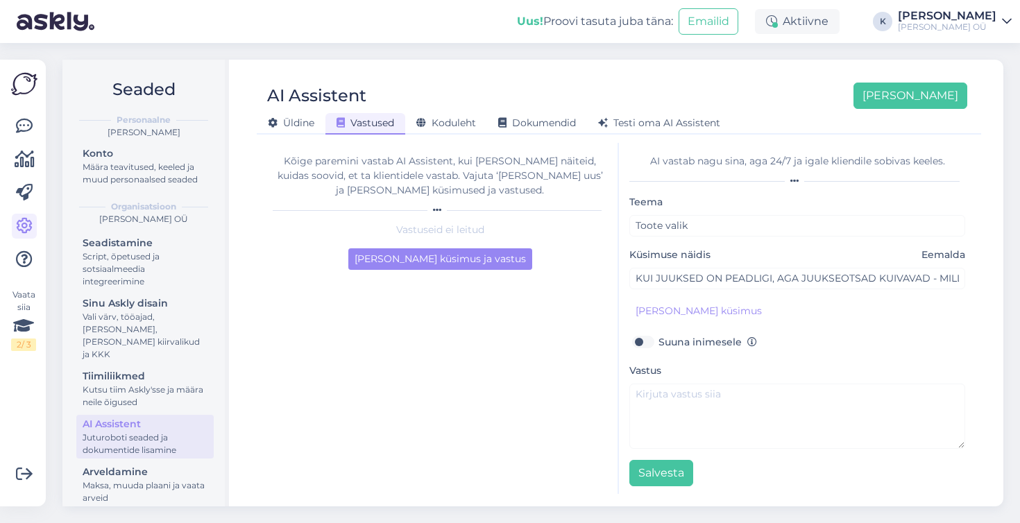
scroll to position [3, 0]
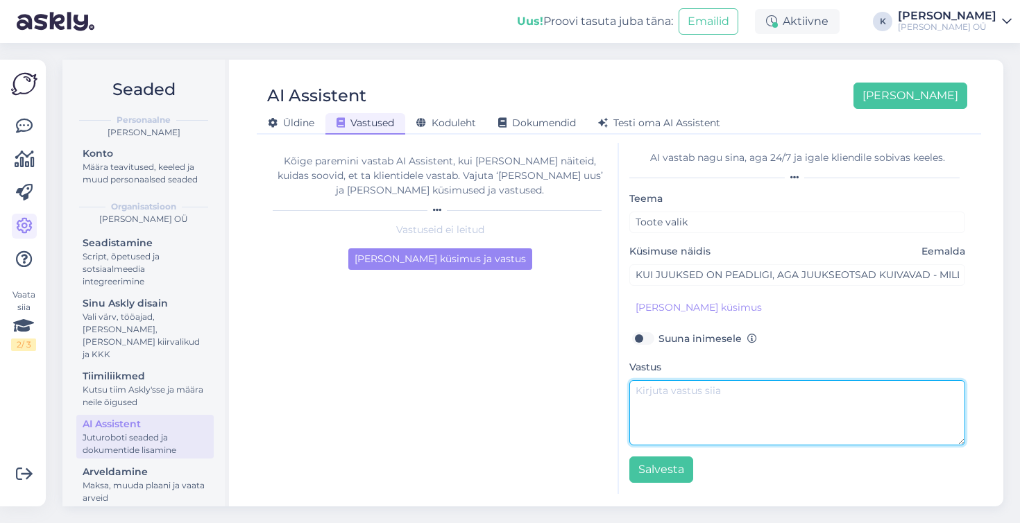
click at [681, 403] on textarea at bounding box center [798, 412] width 336 height 65
paste textarea "See on täiesti tavapärane, et peanahal ja juustel on erinevad soovid. Lahenduse…"
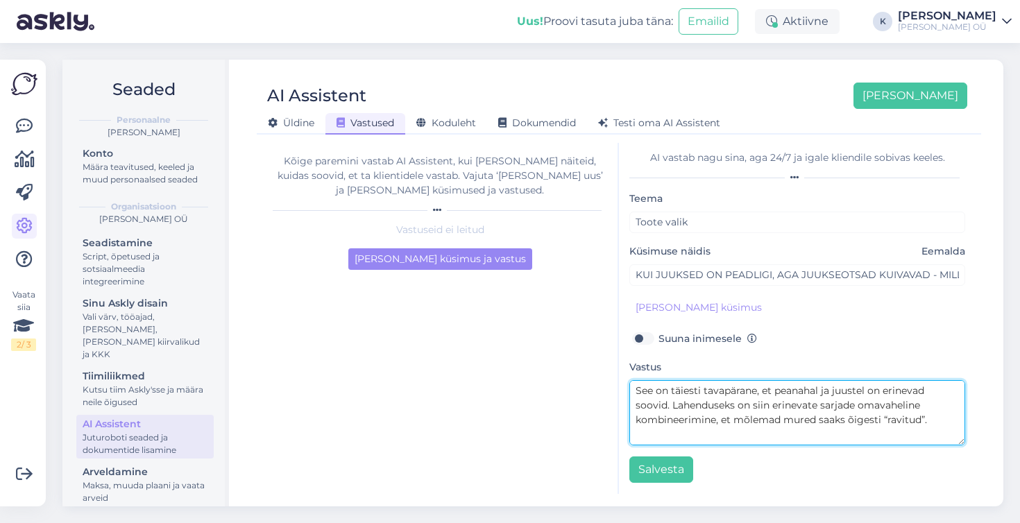
scroll to position [214, 0]
type textarea "See on täiesti tavapärane, et peanahal ja juustel on erinevad soovid. Lahenduse…"
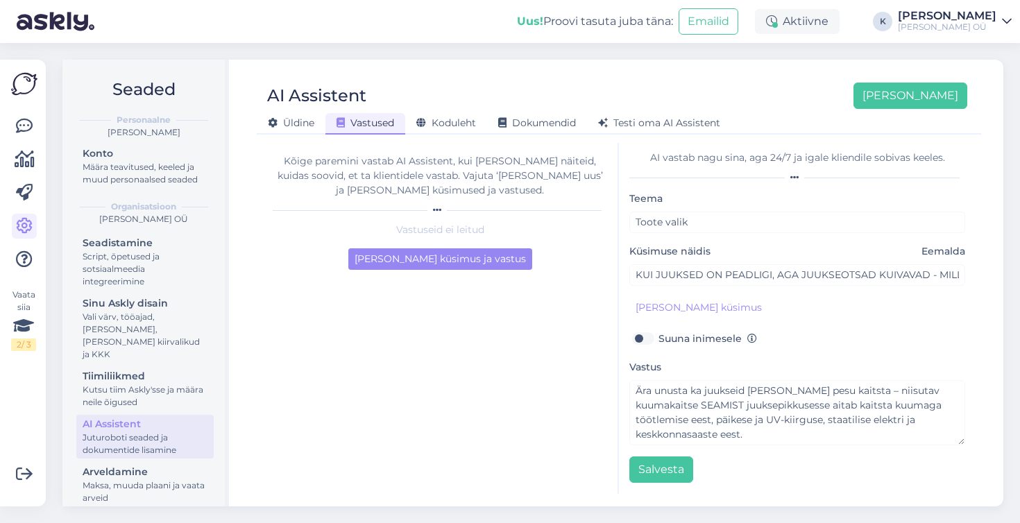
click at [659, 340] on label "Suuna inimesele" at bounding box center [708, 339] width 99 height 18
click at [651, 340] on input "Suuna inimesele" at bounding box center [643, 339] width 26 height 18
checkbox input "true"
click at [659, 469] on button "Salvesta" at bounding box center [662, 470] width 64 height 26
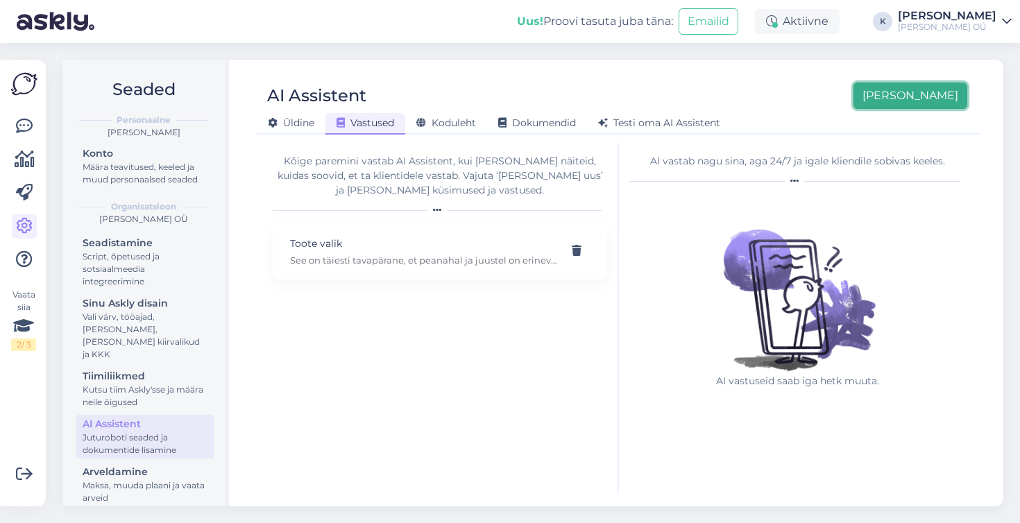
click at [958, 97] on button "[PERSON_NAME]" at bounding box center [911, 96] width 114 height 26
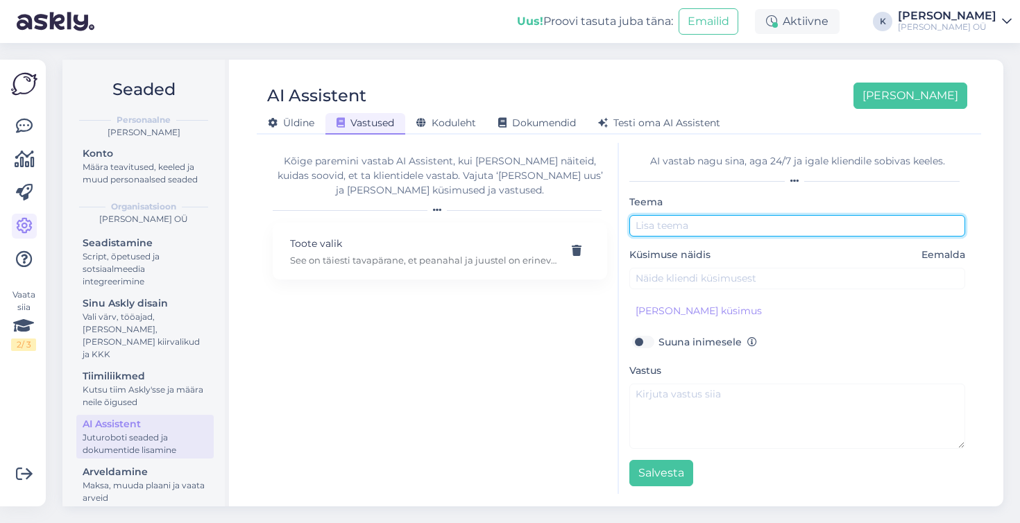
click at [666, 227] on input "text" at bounding box center [798, 226] width 336 height 22
type input "Tarne"
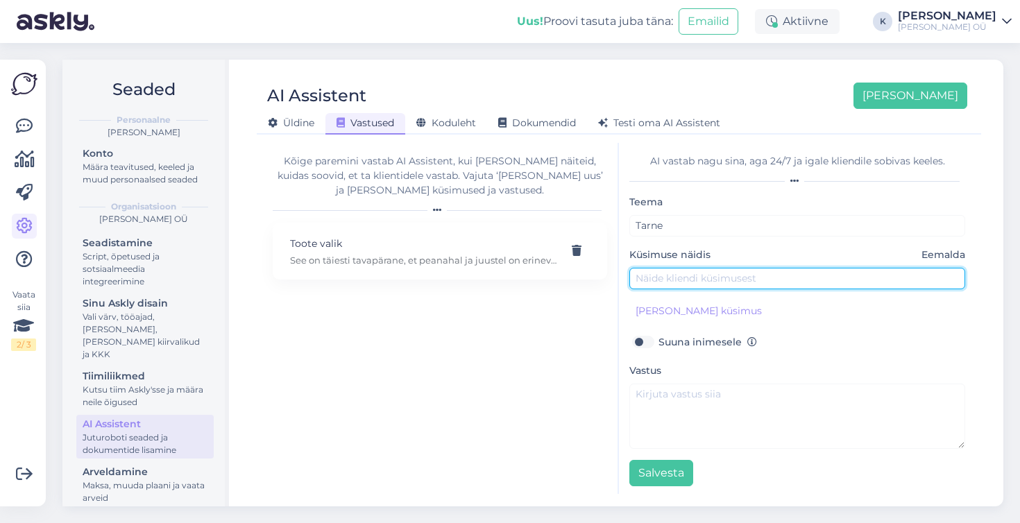
click at [668, 276] on input "text" at bounding box center [798, 279] width 336 height 22
paste input "MILLAL MU TELLIMUS SAABUB?"
type input "MILLAL MU TELLIMUS SAABUB?"
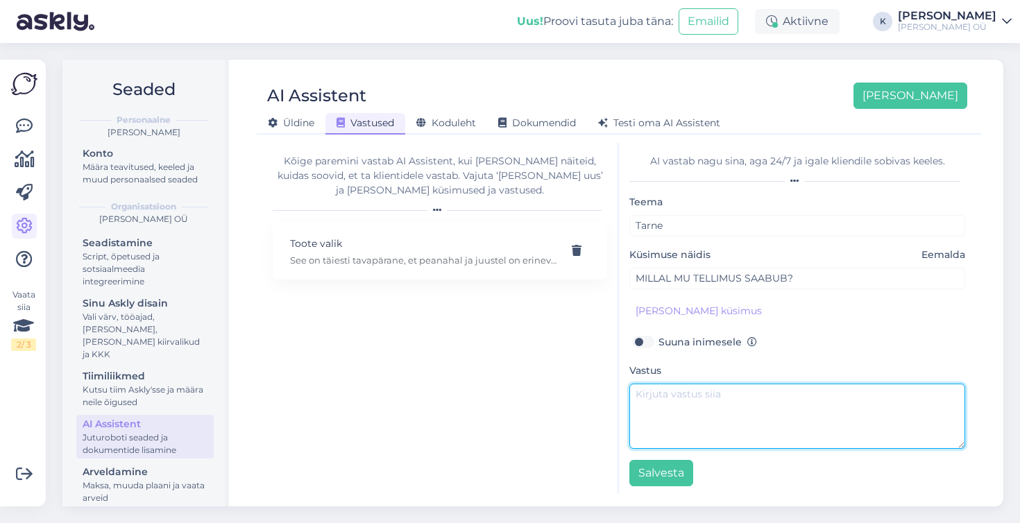
click at [657, 403] on textarea at bounding box center [798, 416] width 336 height 65
paste textarea "Töötleme kõik tellimused 1–2 tööpäeva jooksul. Eesti-[PERSON_NAME] toimub üldju…"
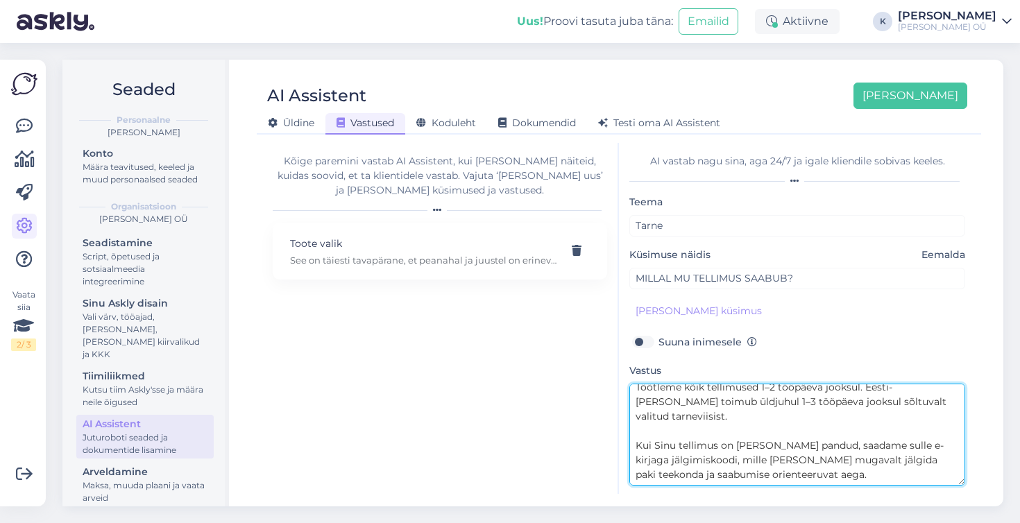
scroll to position [7, 0]
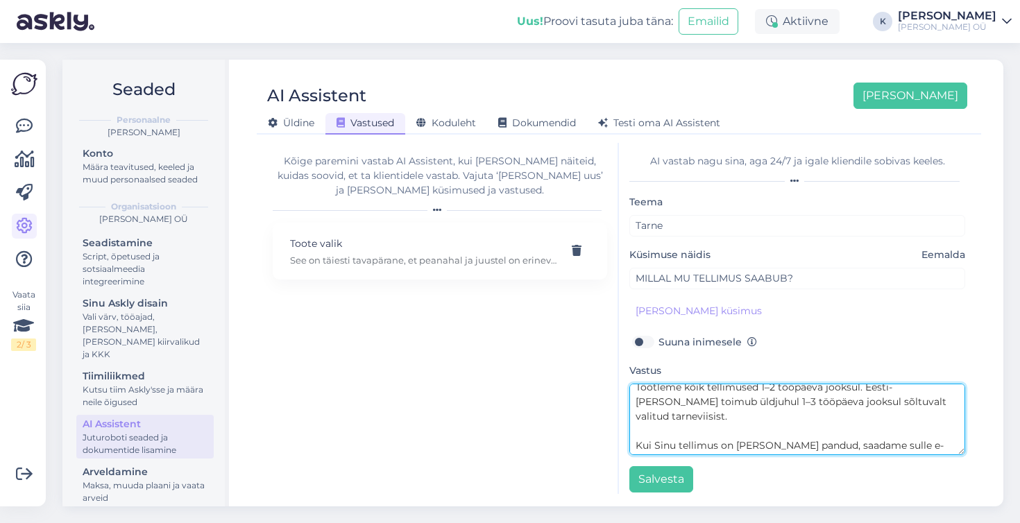
drag, startPoint x: 950, startPoint y: 446, endPoint x: 954, endPoint y: 452, distance: 7.9
click at [954, 452] on textarea "Töötleme kõik tellimused 1–2 tööpäeva jooksul. Eesti-[PERSON_NAME] toimub üldju…" at bounding box center [798, 419] width 336 height 71
type textarea "Töötleme kõik tellimused 1–2 tööpäeva jooksul. Eesti-[PERSON_NAME] toimub üldju…"
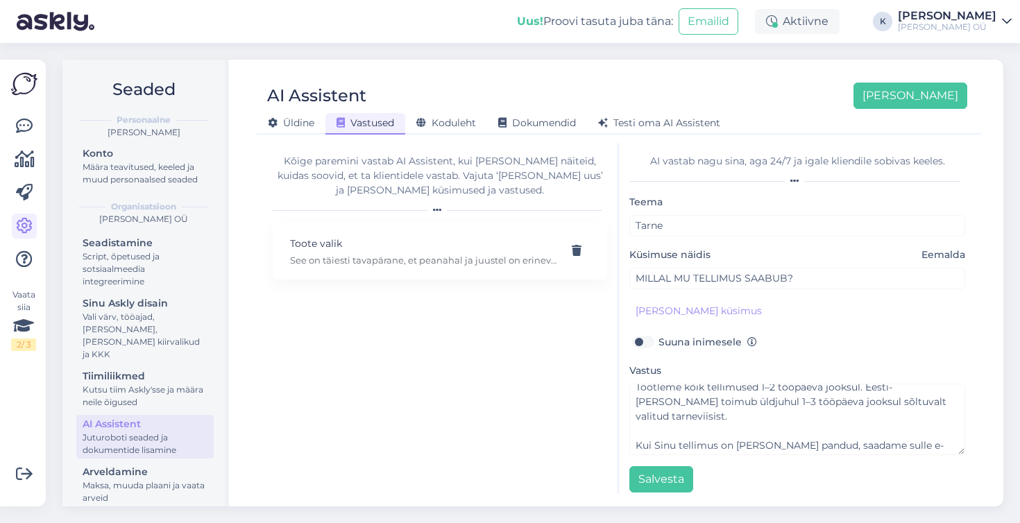
click at [659, 346] on label "Suuna inimesele" at bounding box center [708, 342] width 99 height 18
click at [648, 346] on input "Suuna inimesele" at bounding box center [643, 342] width 26 height 18
checkbox input "true"
click at [670, 480] on button "Salvesta" at bounding box center [662, 479] width 64 height 26
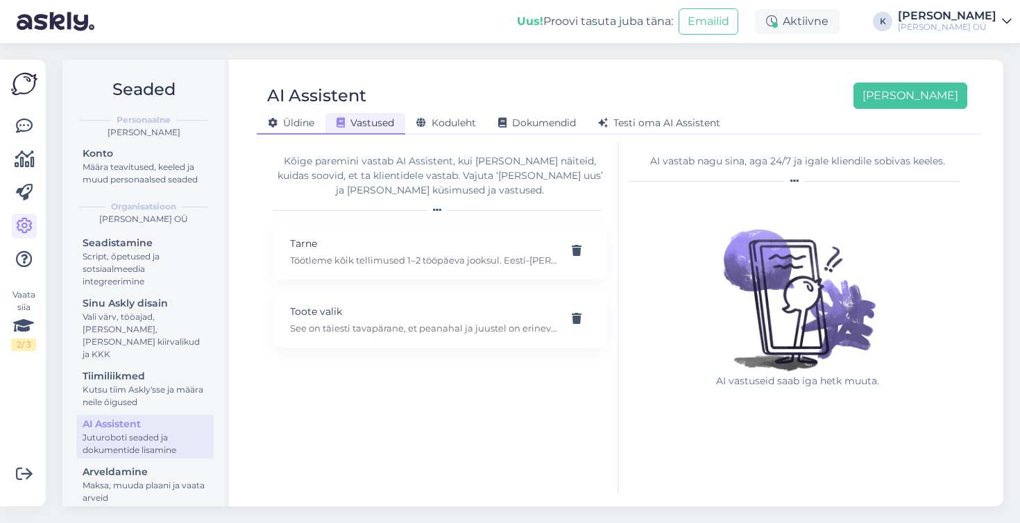
click at [318, 128] on div "Üldine" at bounding box center [291, 124] width 69 height 22
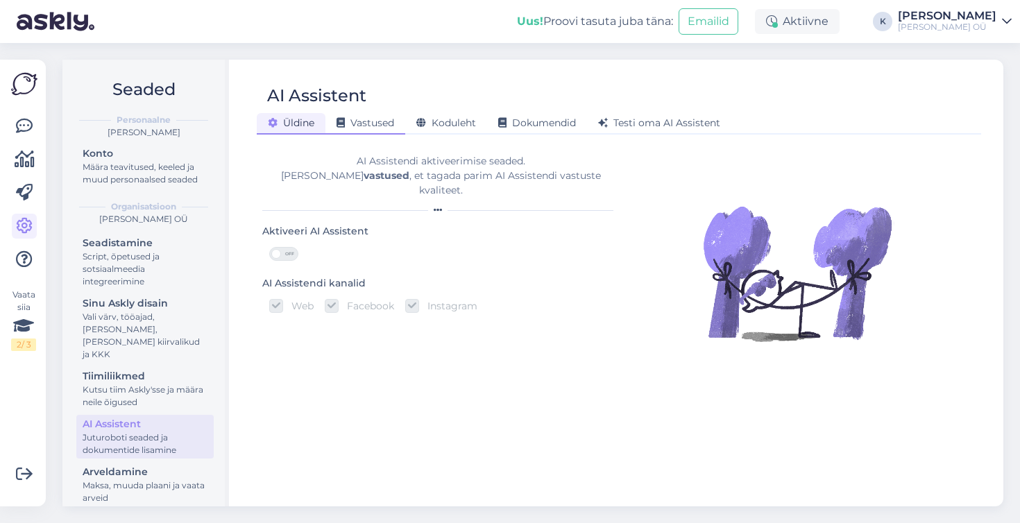
click at [387, 125] on span "Vastused" at bounding box center [366, 123] width 58 height 12
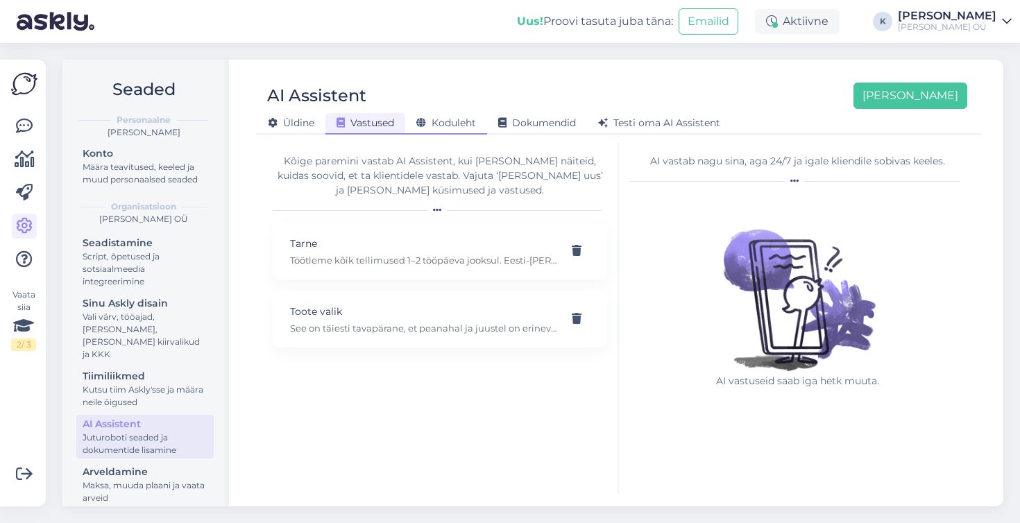
click at [431, 126] on span "Koduleht" at bounding box center [446, 123] width 60 height 12
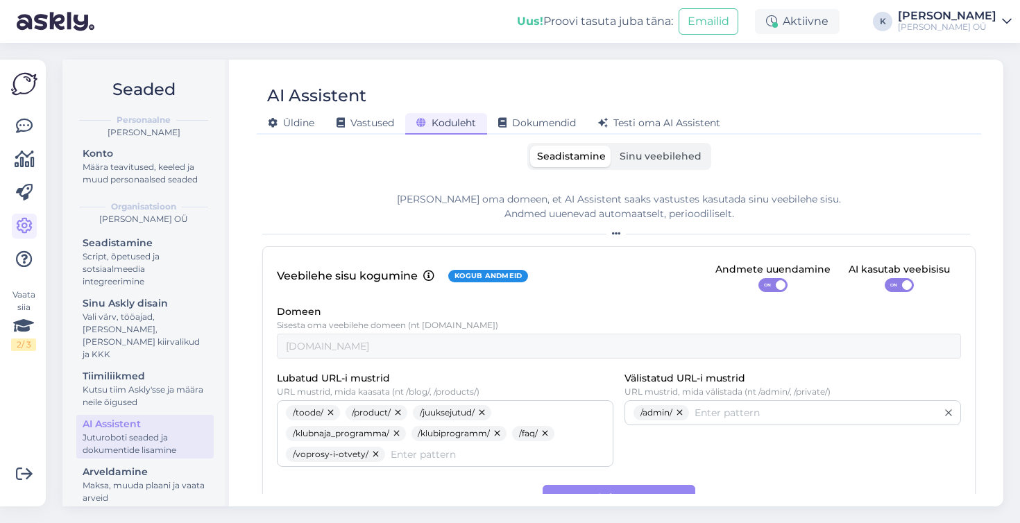
click at [632, 162] on label "Sinu veebilehed" at bounding box center [661, 157] width 96 height 22
click at [613, 146] on input "Sinu veebilehed" at bounding box center [613, 146] width 0 height 0
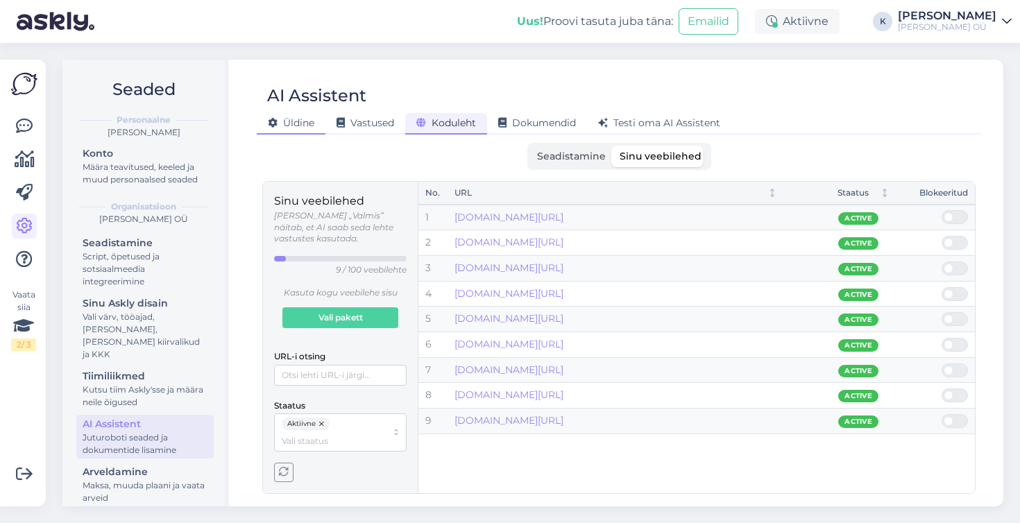
click at [295, 126] on span "Üldine" at bounding box center [291, 123] width 47 height 12
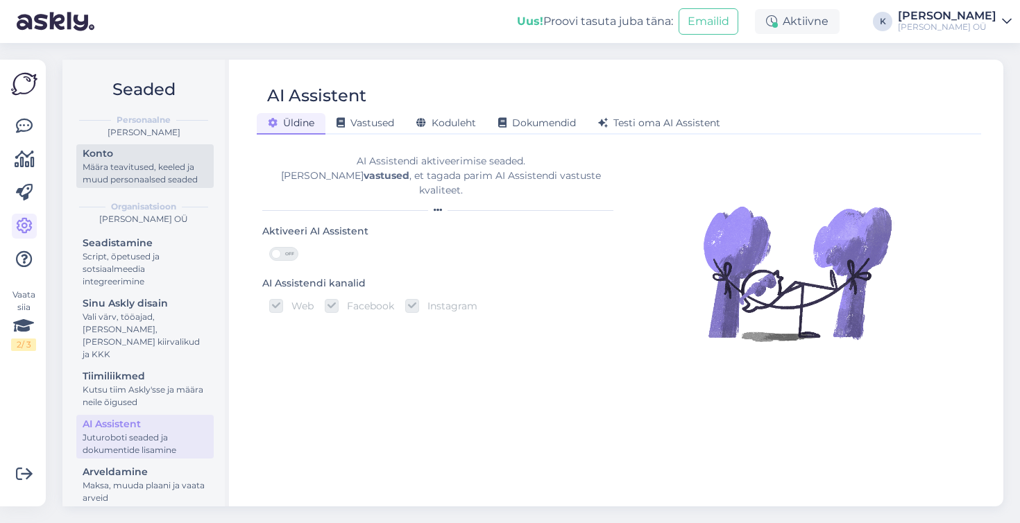
click at [130, 168] on div "Määra teavitused, keeled ja muud personaalsed seaded" at bounding box center [145, 173] width 125 height 25
